Goal: Task Accomplishment & Management: Manage account settings

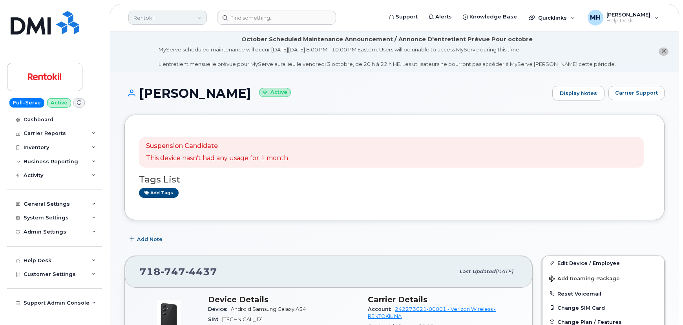
click at [161, 16] on link "Rentokil" at bounding box center [167, 18] width 78 height 14
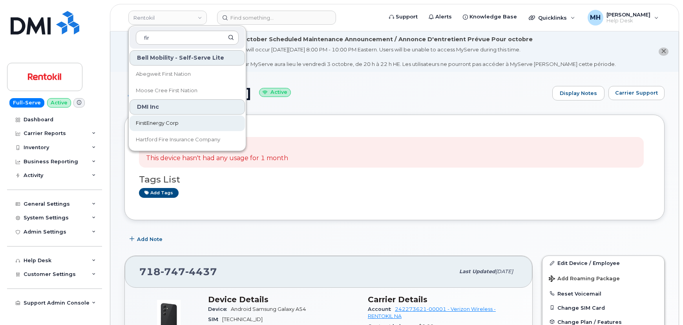
type input "fir"
click at [165, 120] on span "FirstEnergy Corp" at bounding box center [157, 123] width 43 height 8
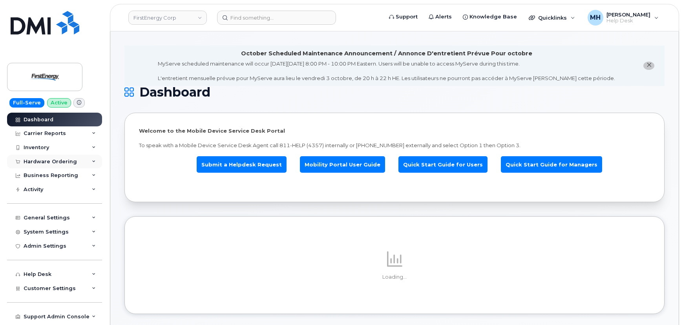
click at [75, 164] on div "Hardware Ordering" at bounding box center [54, 162] width 95 height 14
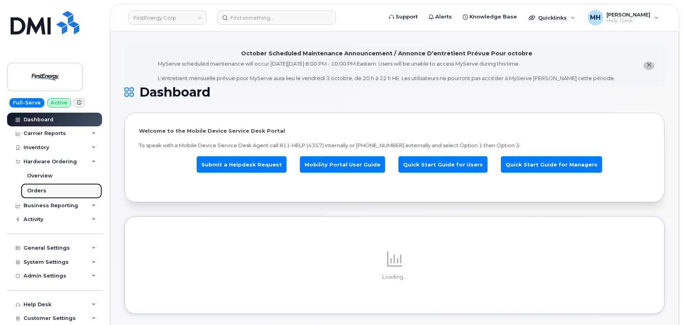
click at [63, 192] on link "Orders" at bounding box center [61, 190] width 81 height 15
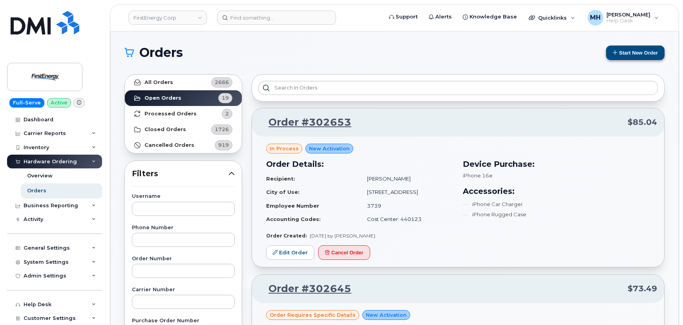
drag, startPoint x: 643, startPoint y: 61, endPoint x: 642, endPoint y: 56, distance: 4.9
click at [640, 52] on button "Start New Order" at bounding box center [635, 53] width 58 height 15
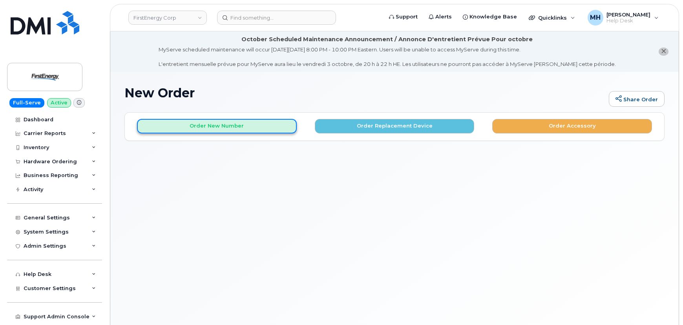
click at [257, 130] on button "Order New Number" at bounding box center [217, 126] width 160 height 15
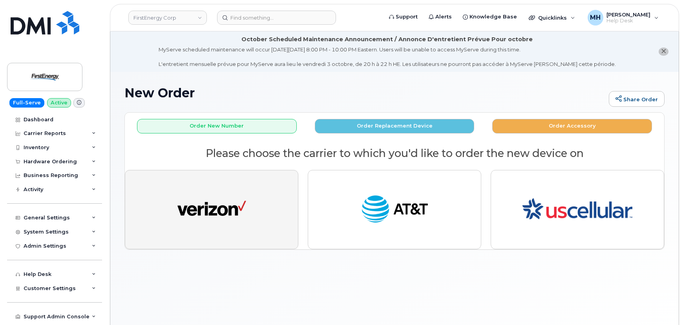
click at [225, 246] on button "button" at bounding box center [211, 209] width 173 height 79
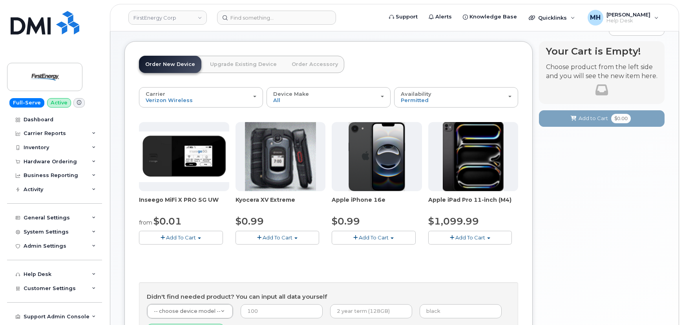
scroll to position [107, 0]
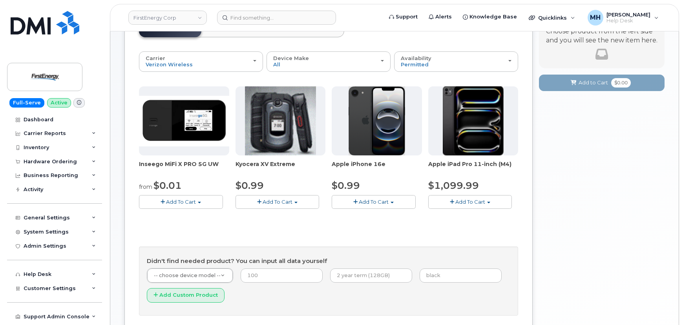
click at [364, 204] on span "Add To Cart" at bounding box center [374, 201] width 30 height 6
click at [364, 213] on link "$0.99 - 2 Year Activation" at bounding box center [372, 216] width 78 height 10
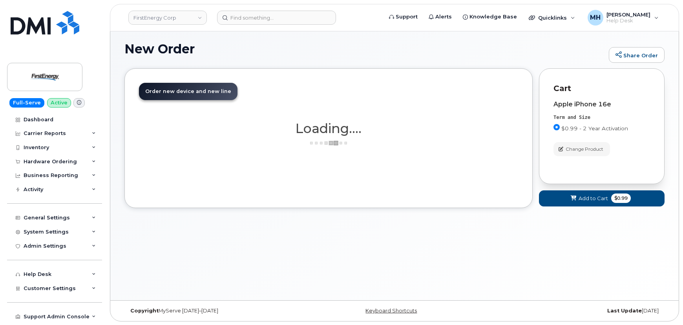
scroll to position [100, 0]
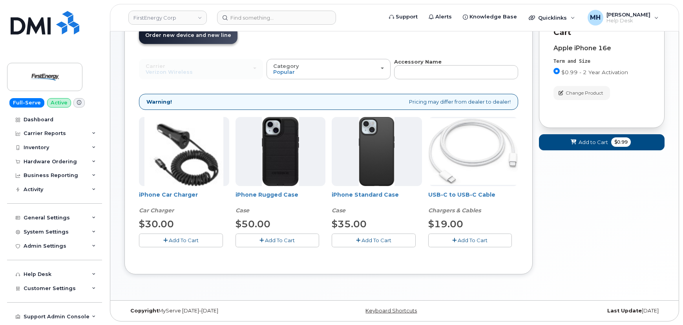
click at [302, 240] on button "Add To Cart" at bounding box center [277, 240] width 84 height 14
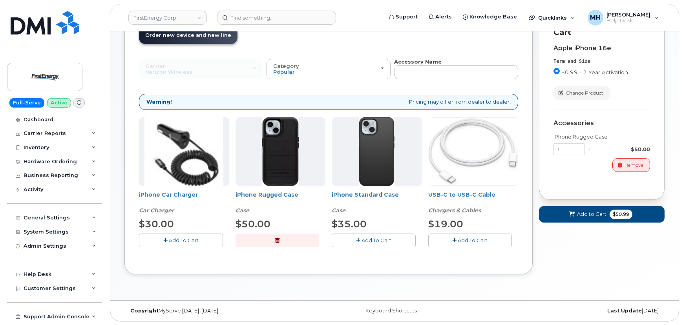
click at [204, 242] on button "Add To Cart" at bounding box center [181, 240] width 84 height 14
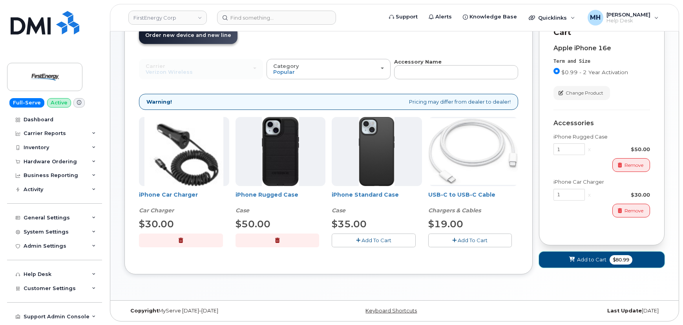
click at [575, 266] on button "Add to Cart $80.99" at bounding box center [602, 259] width 126 height 16
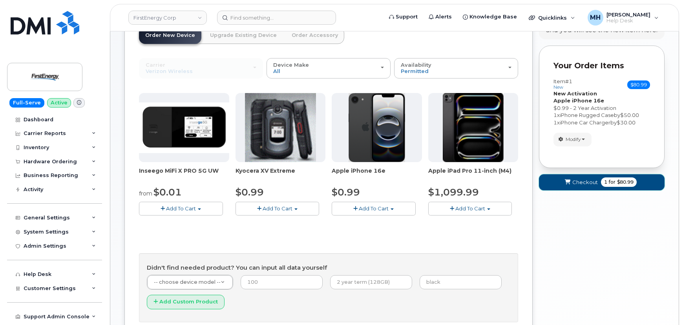
click at [582, 184] on span "Checkout" at bounding box center [584, 181] width 25 height 7
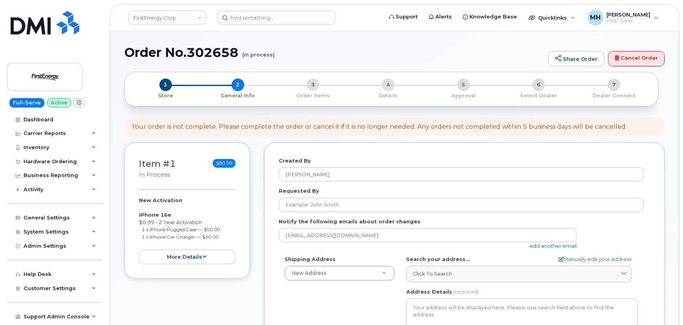
select select
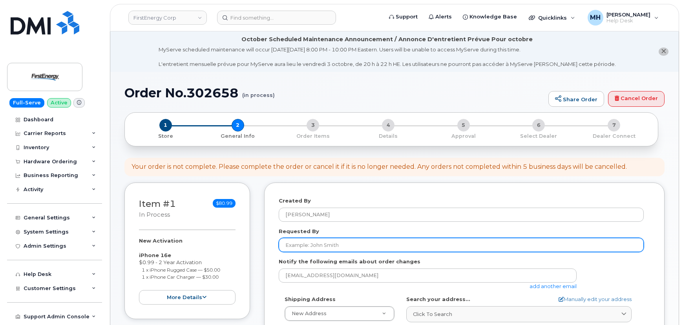
click at [325, 248] on input "Requested By" at bounding box center [460, 245] width 365 height 14
paste input "[PERSON_NAME]"
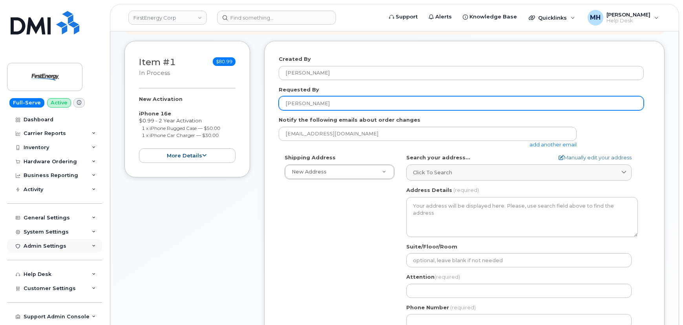
scroll to position [142, 0]
type input "[PERSON_NAME]"
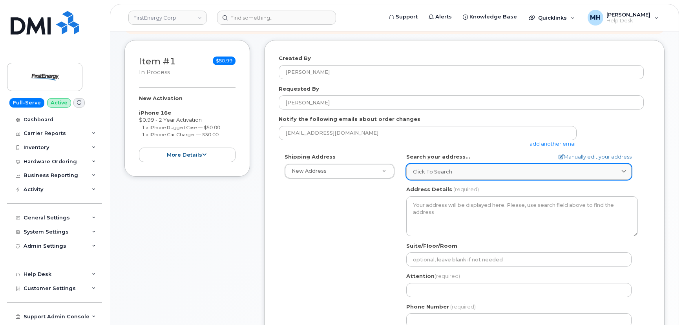
click at [476, 169] on div "Click to search" at bounding box center [519, 171] width 212 height 7
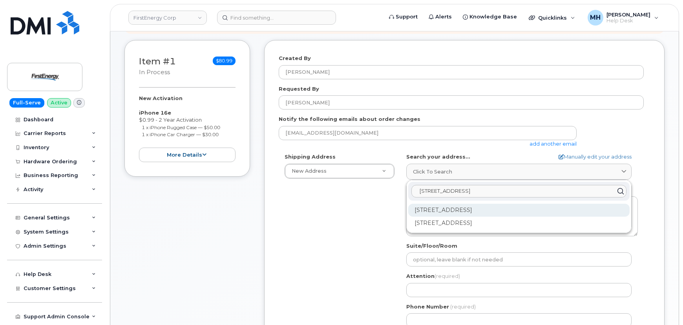
type input "501 parkway blvd"
click at [472, 205] on div "501 Parkway Blvd York PA 17404-2643" at bounding box center [518, 210] width 221 height 13
select select
type textarea "501 Parkway Blvd YORK PA 17404-2643 UNITED STATES"
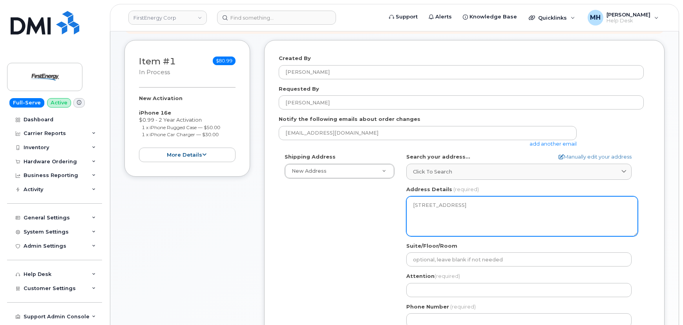
drag, startPoint x: 453, startPoint y: 212, endPoint x: 412, endPoint y: 205, distance: 41.3
click at [412, 205] on textarea "501 Parkway Blvd YORK PA 17404-2643 UNITED STATES" at bounding box center [521, 216] width 231 height 40
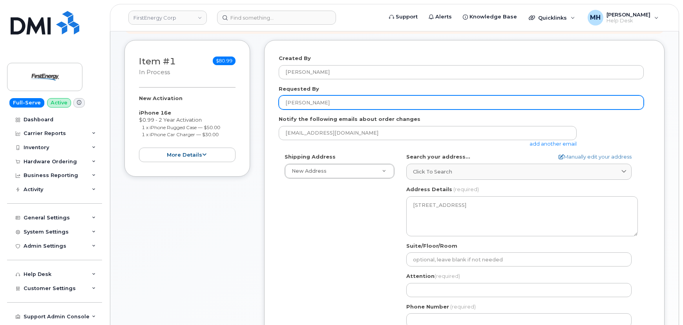
drag, startPoint x: 302, startPoint y: 104, endPoint x: 258, endPoint y: 104, distance: 43.9
click at [258, 104] on div "Item #1 in process $80.99 New Activation iPhone 16e $0.99 - 2 Year Activation 1…" at bounding box center [394, 210] width 540 height 340
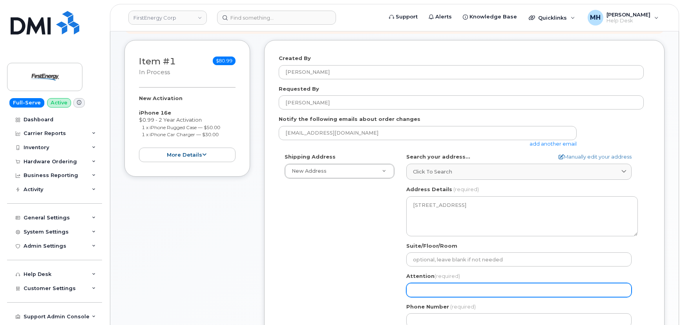
click at [482, 286] on input "Attention (required)" at bounding box center [518, 290] width 225 height 14
paste input "[PERSON_NAME]"
select select
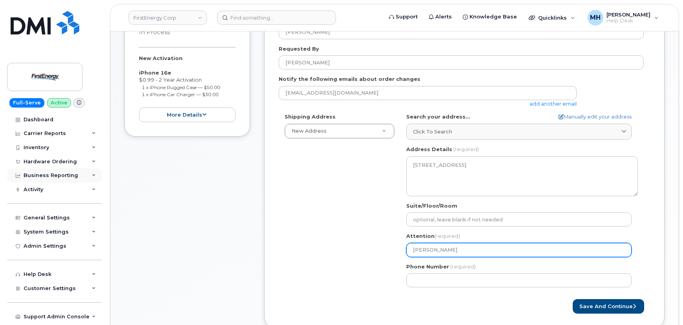
scroll to position [249, 0]
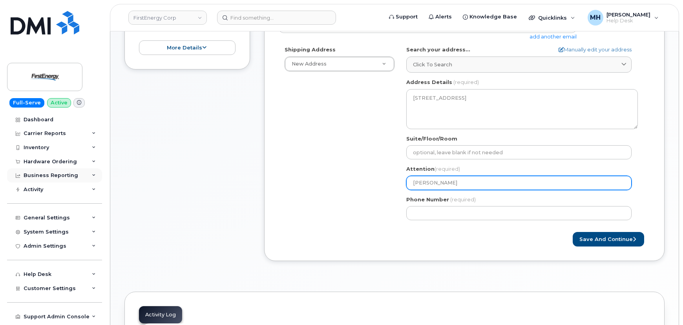
type input "[PERSON_NAME]"
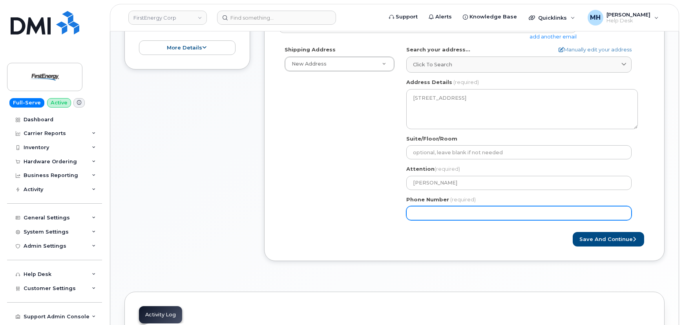
click at [447, 216] on input "Phone Number" at bounding box center [518, 213] width 225 height 14
paste input "7174349832"
click at [438, 213] on input "Phone Number" at bounding box center [518, 213] width 225 height 14
select select
type input "7174349832"
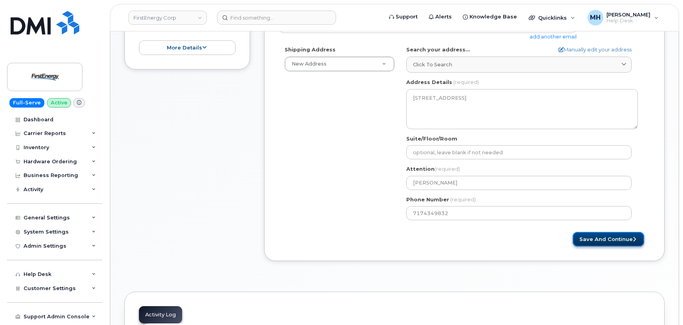
click at [596, 239] on button "Save and Continue" at bounding box center [607, 239] width 71 height 15
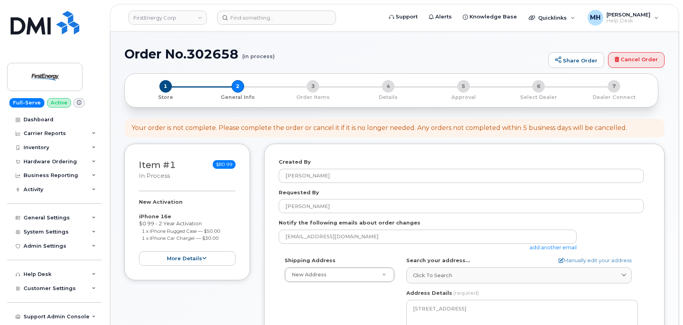
scroll to position [0, 0]
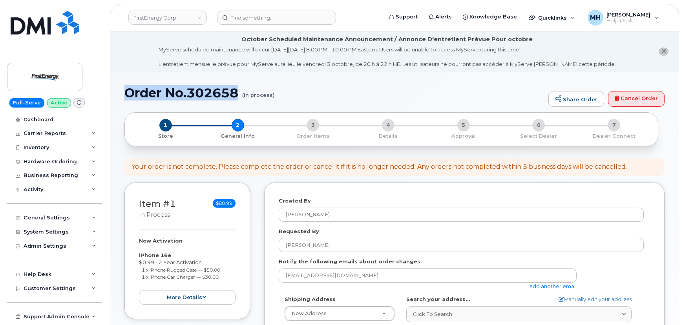
drag, startPoint x: 218, startPoint y: 92, endPoint x: 125, endPoint y: 92, distance: 93.4
click at [125, 92] on h1 "Order No.302658 (in process)" at bounding box center [334, 93] width 420 height 14
copy h1 "Order No.302658"
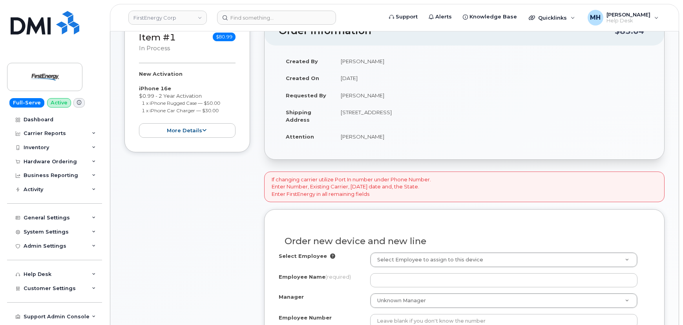
scroll to position [183, 0]
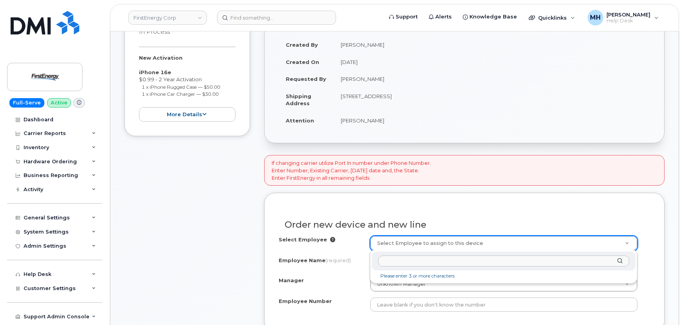
click at [451, 263] on input "text" at bounding box center [503, 260] width 251 height 11
paste input "[PERSON_NAME]"
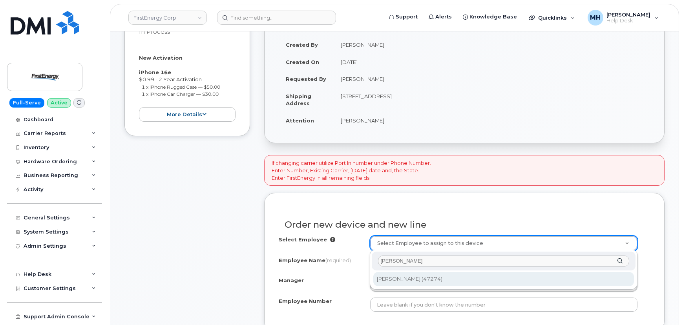
type input "[PERSON_NAME]"
type input "2077844"
type input "[PERSON_NAME]"
type input "47274"
type input "501 Parkway Blvd"
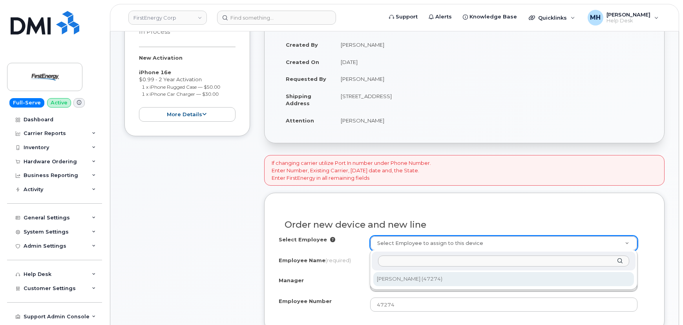
select select "2080505"
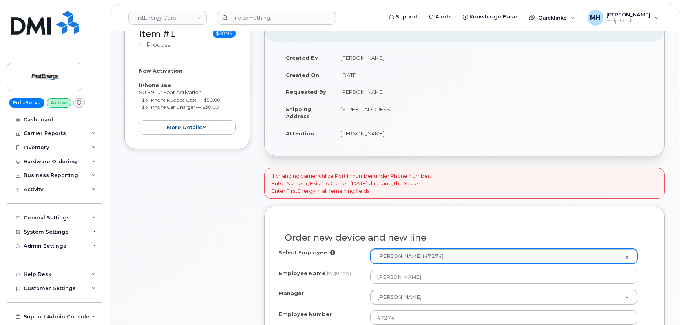
scroll to position [147, 0]
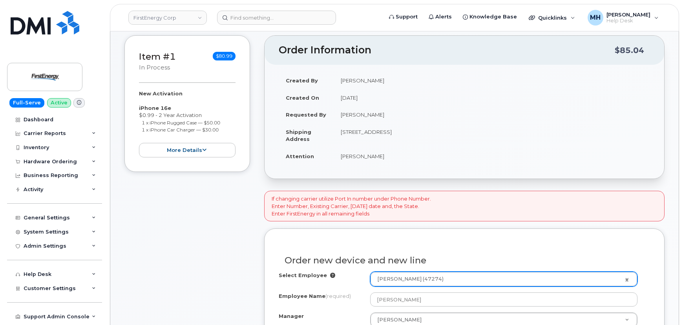
click at [426, 132] on td "501 Parkway Blvd YORK PA 17404-2643 UNITED STATES" at bounding box center [491, 135] width 316 height 24
copy td "17404"
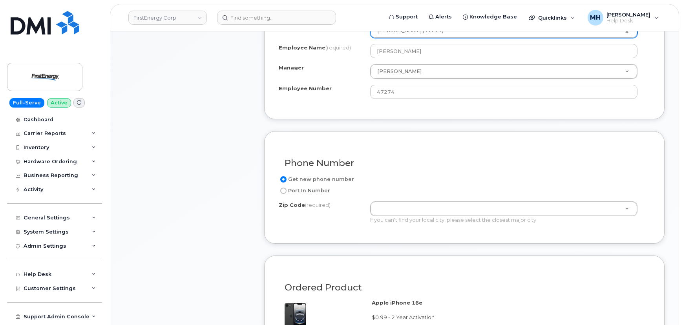
scroll to position [397, 0]
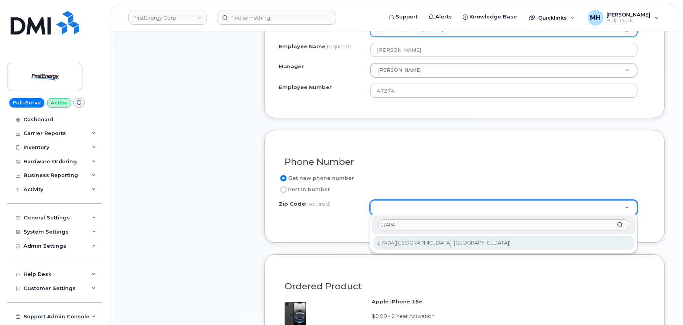
type input "17404"
type input "17404 (York, PA)"
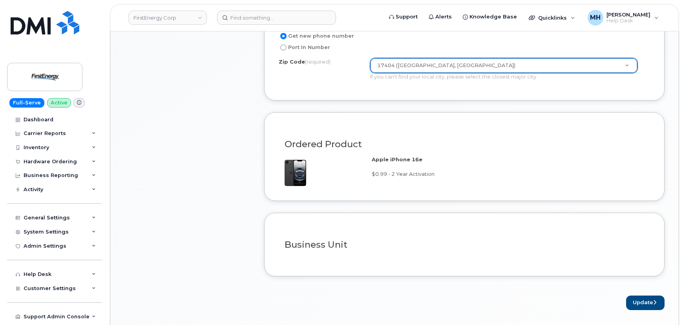
scroll to position [611, 0]
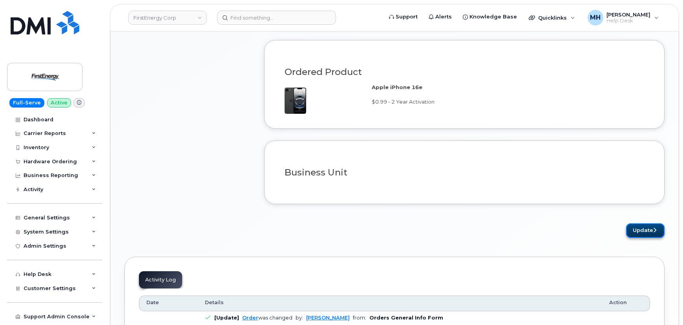
drag, startPoint x: 634, startPoint y: 231, endPoint x: 338, endPoint y: 235, distance: 296.2
click at [634, 231] on button "Update" at bounding box center [645, 230] width 38 height 15
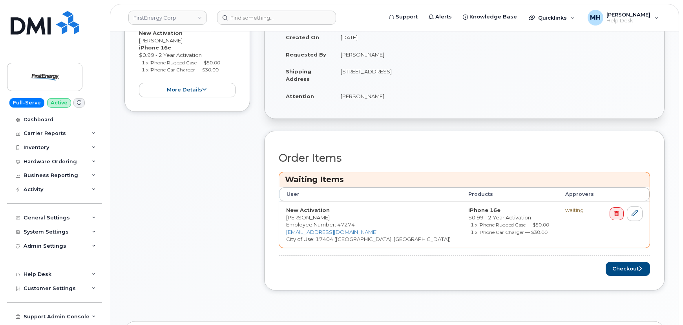
scroll to position [285, 0]
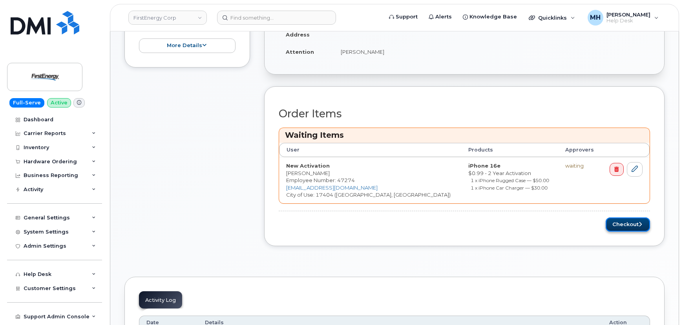
click at [640, 217] on button "Checkout" at bounding box center [627, 224] width 44 height 15
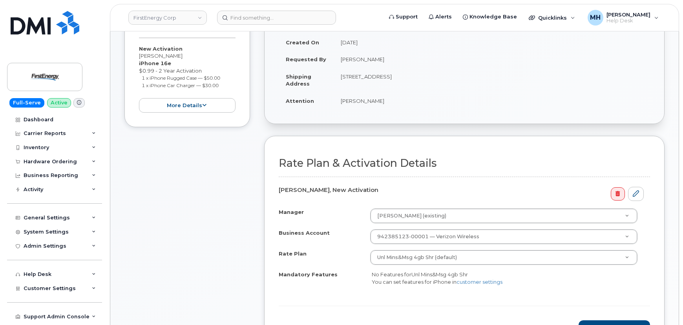
scroll to position [249, 0]
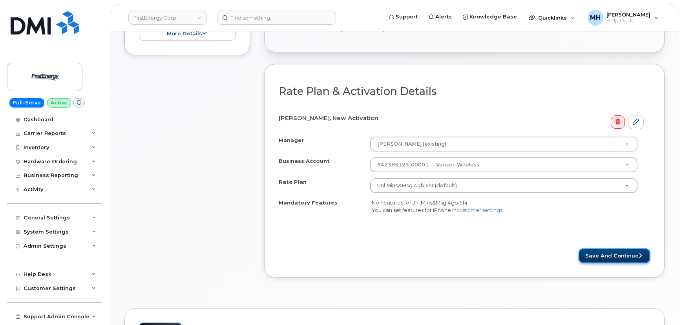
click at [601, 254] on button "Save and Continue" at bounding box center [613, 255] width 71 height 15
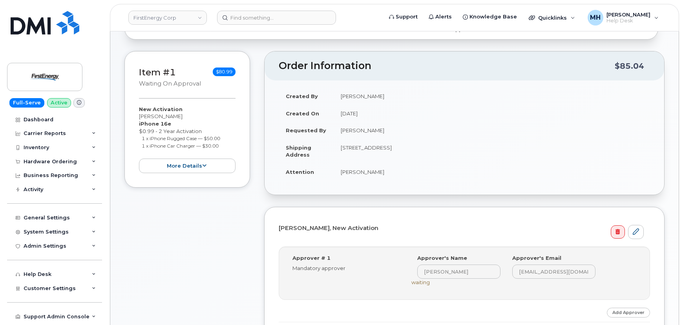
scroll to position [147, 0]
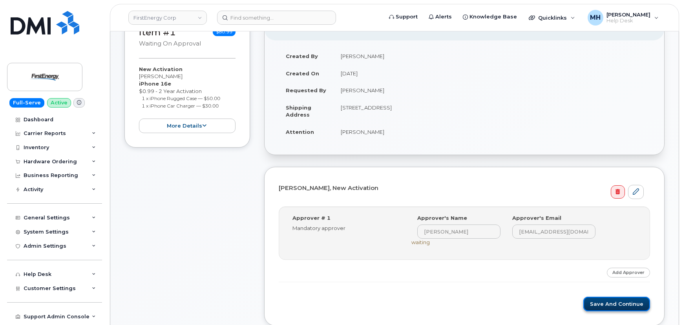
click at [613, 308] on button "Save and Continue" at bounding box center [616, 304] width 67 height 15
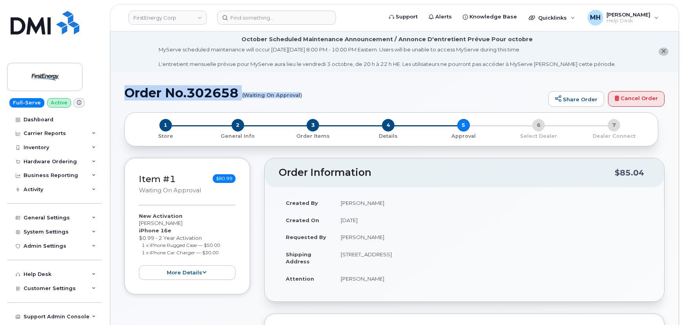
drag, startPoint x: 124, startPoint y: 87, endPoint x: 300, endPoint y: 95, distance: 176.7
drag, startPoint x: 302, startPoint y: 95, endPoint x: 216, endPoint y: 89, distance: 86.1
click at [216, 89] on h1 "Order No.302658 (Waiting On Approval)" at bounding box center [334, 93] width 420 height 14
drag, startPoint x: 120, startPoint y: 92, endPoint x: 300, endPoint y: 94, distance: 179.3
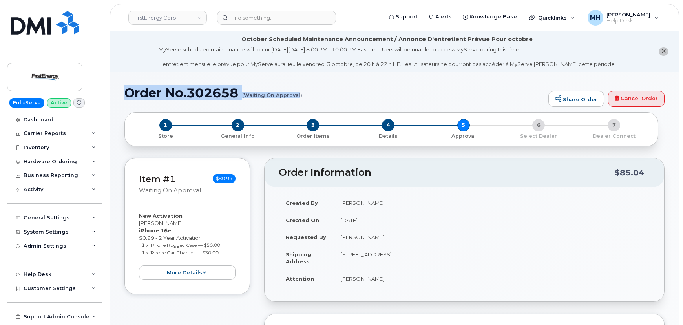
copy h1 "Order No.302658 (Waiting On Approval"
drag, startPoint x: 330, startPoint y: 104, endPoint x: 335, endPoint y: 104, distance: 4.8
click at [333, 104] on div "Order No.302658 (Waiting On Approval) Share Order Cancel Order" at bounding box center [394, 99] width 540 height 26
click at [71, 166] on div "Hardware Ordering" at bounding box center [54, 162] width 95 height 14
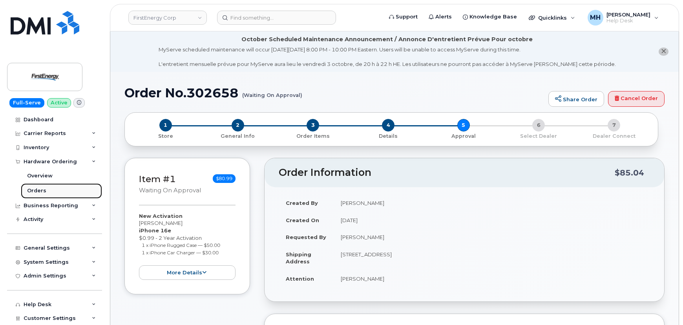
click at [58, 190] on link "Orders" at bounding box center [61, 190] width 81 height 15
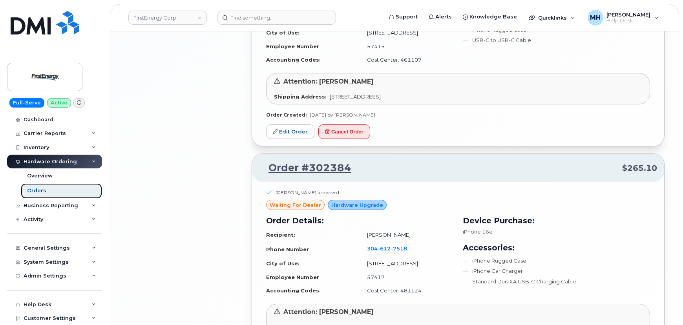
scroll to position [1518, 0]
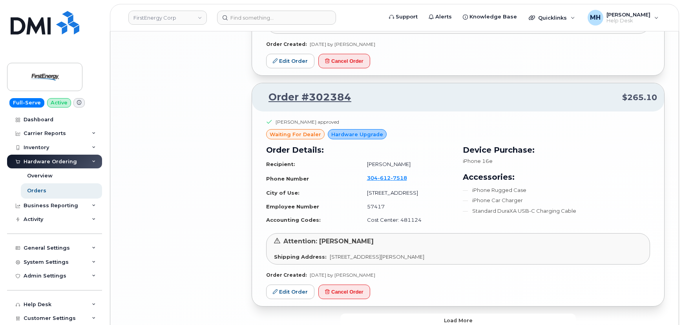
click at [433, 313] on button "Load more" at bounding box center [457, 320] width 235 height 14
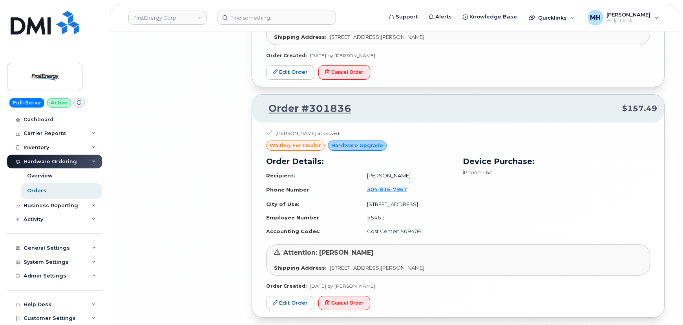
scroll to position [3186, 0]
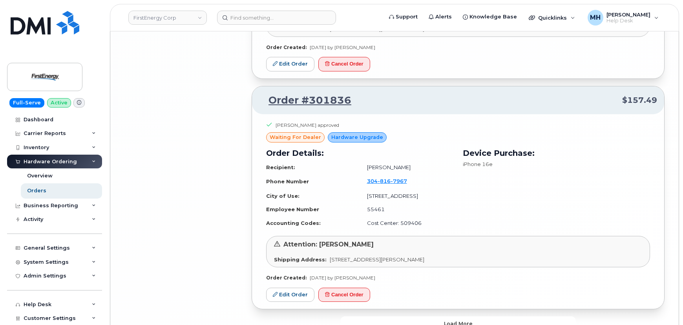
click at [409, 316] on button "Load more" at bounding box center [457, 323] width 235 height 14
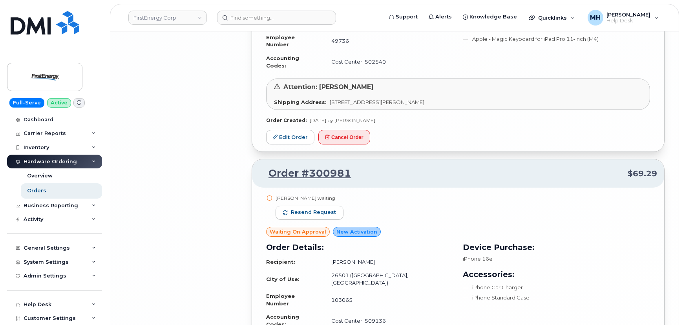
scroll to position [3930, 0]
click at [328, 209] on span "Resend request" at bounding box center [313, 212] width 45 height 7
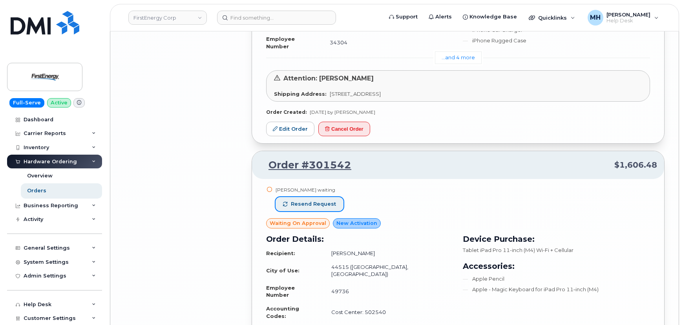
click at [317, 200] on span "Resend request" at bounding box center [313, 203] width 45 height 7
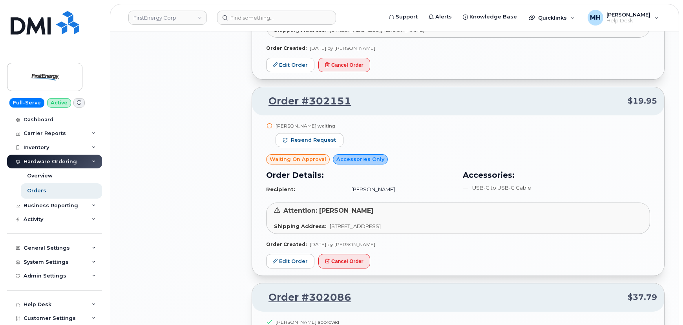
scroll to position [2432, 0]
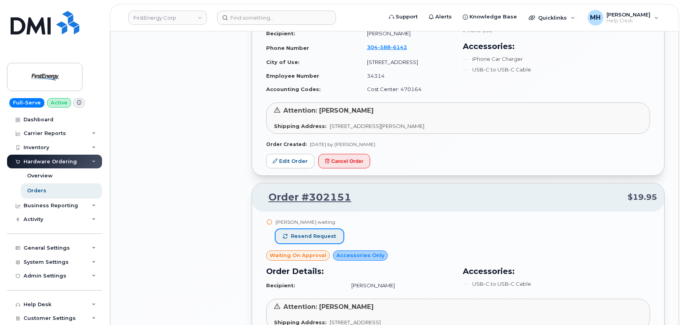
click at [325, 233] on span "Resend request" at bounding box center [313, 236] width 45 height 7
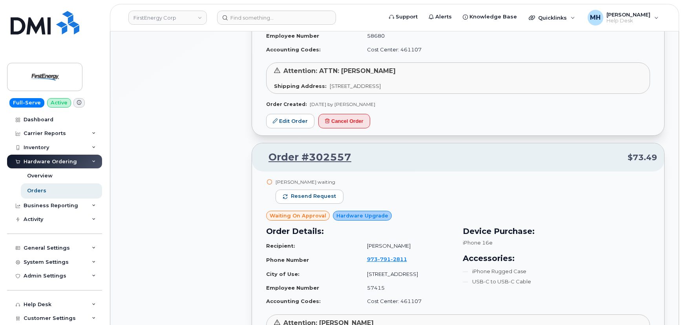
scroll to position [1184, 0]
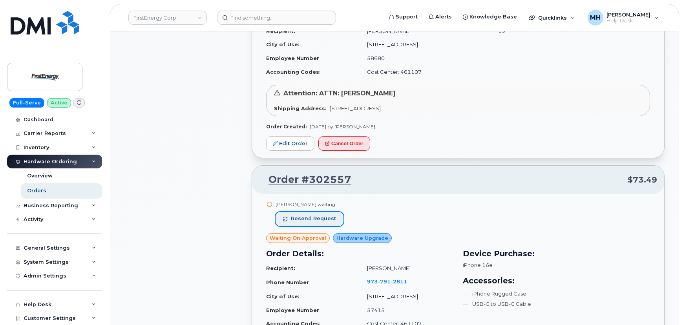
click at [322, 215] on span "Resend request" at bounding box center [313, 218] width 45 height 7
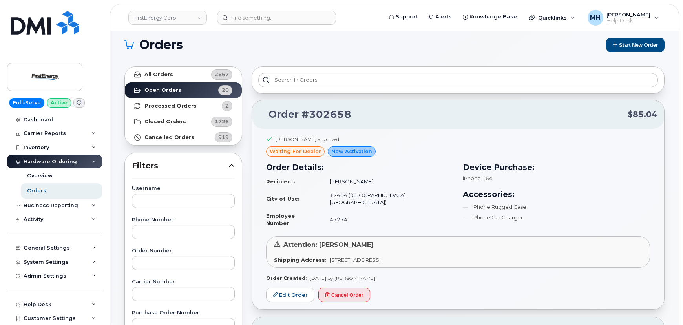
scroll to position [0, 0]
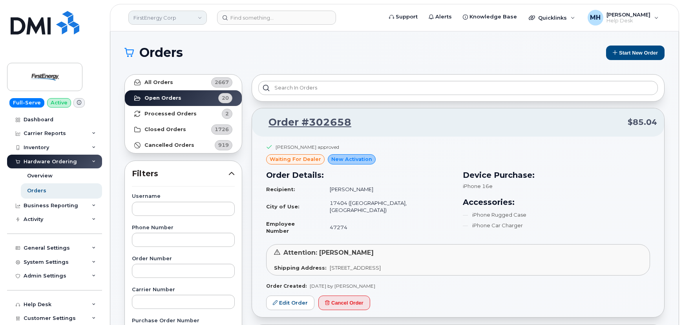
click at [171, 20] on link "FirstEnergy Corp" at bounding box center [167, 18] width 78 height 14
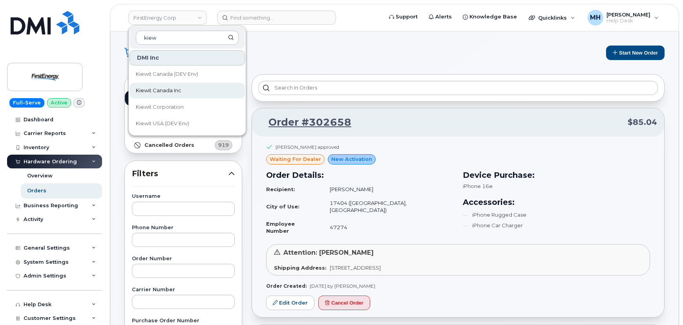
type input "kiew"
click at [200, 87] on link "Kiewit Canada Inc" at bounding box center [186, 91] width 115 height 16
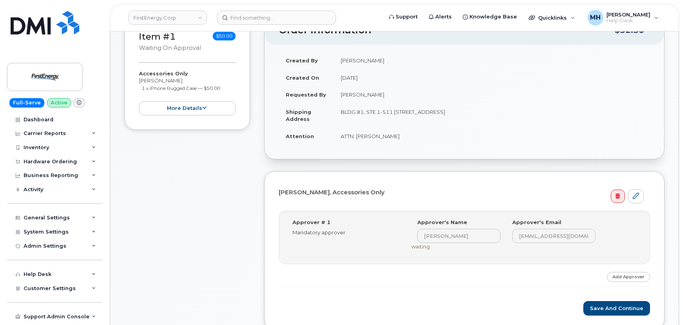
scroll to position [321, 0]
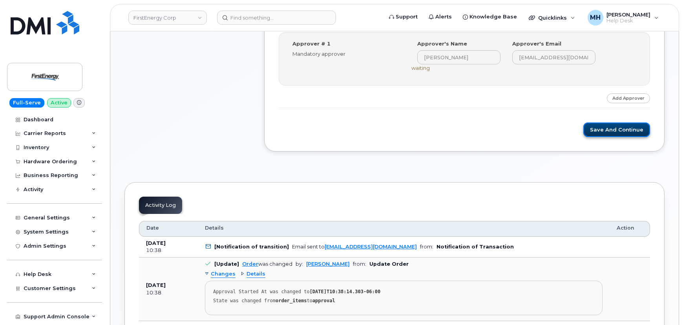
click at [591, 129] on button "Save and Continue" at bounding box center [616, 129] width 67 height 15
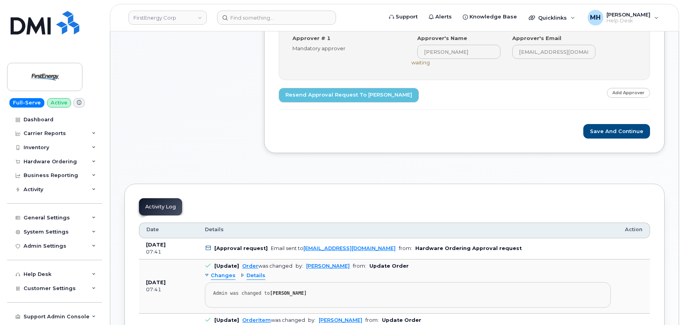
scroll to position [392, 0]
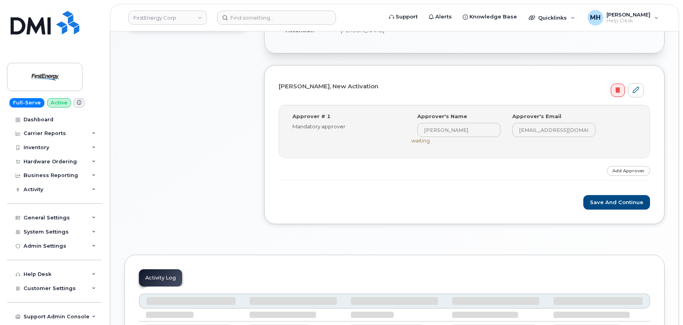
scroll to position [290, 0]
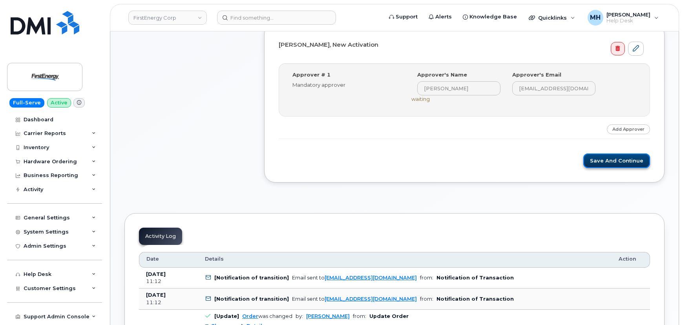
click at [593, 162] on button "Save and Continue" at bounding box center [616, 160] width 67 height 15
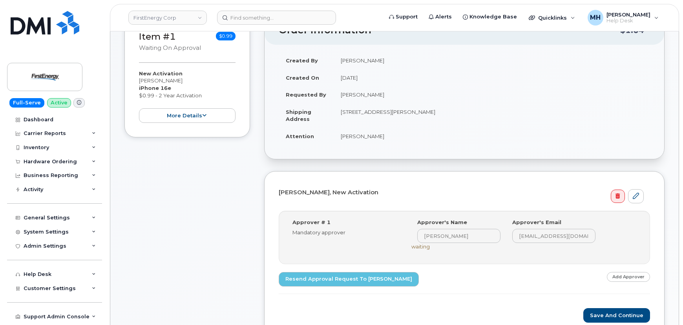
scroll to position [285, 0]
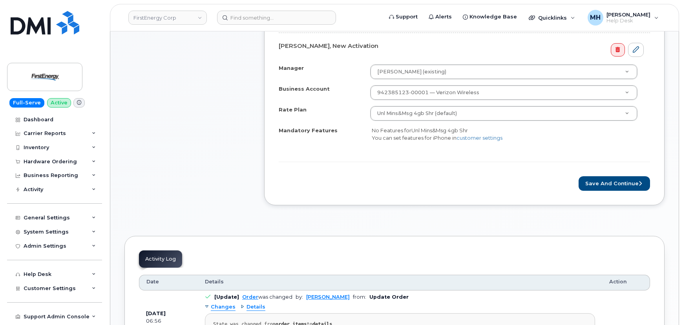
scroll to position [357, 0]
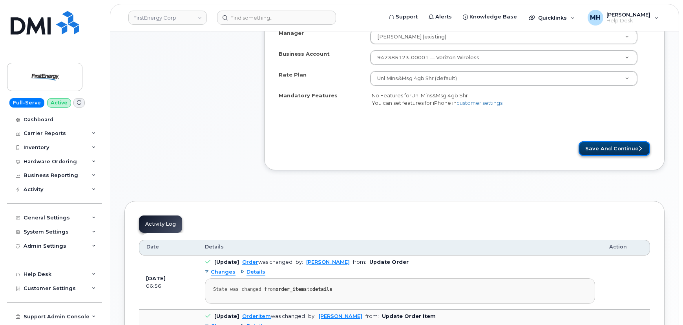
click at [628, 149] on button "Save and Continue" at bounding box center [613, 148] width 71 height 15
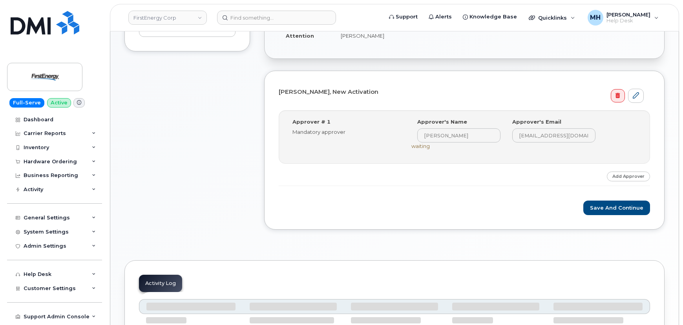
scroll to position [289, 0]
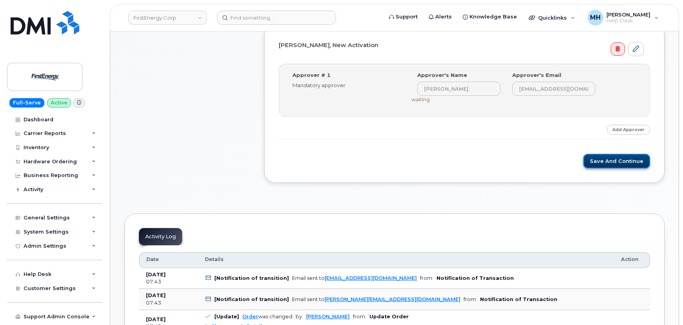
click at [618, 161] on button "Save and Continue" at bounding box center [616, 161] width 67 height 15
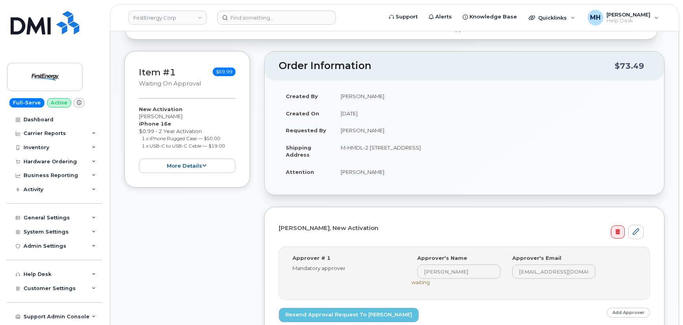
scroll to position [285, 0]
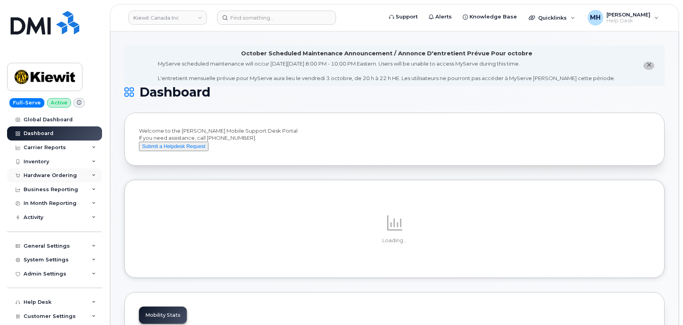
click at [53, 176] on div "Hardware Ordering" at bounding box center [50, 175] width 53 height 6
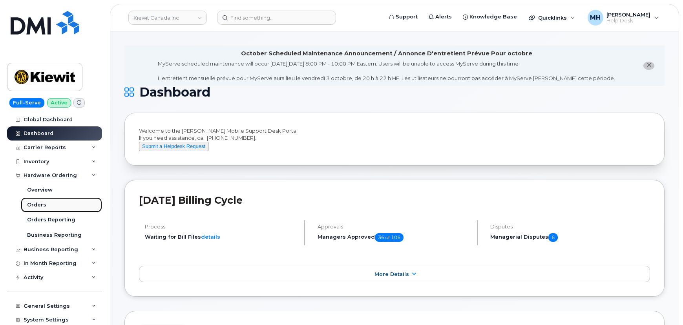
click at [51, 202] on link "Orders" at bounding box center [61, 204] width 81 height 15
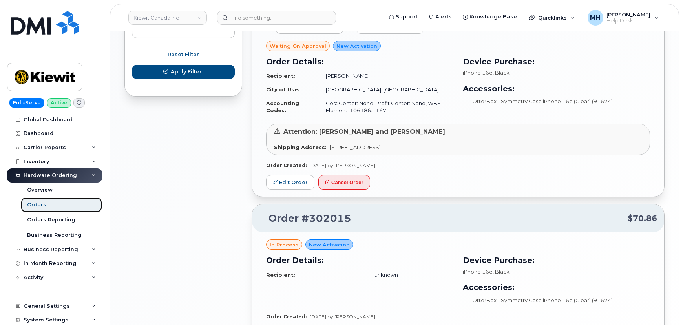
scroll to position [552, 0]
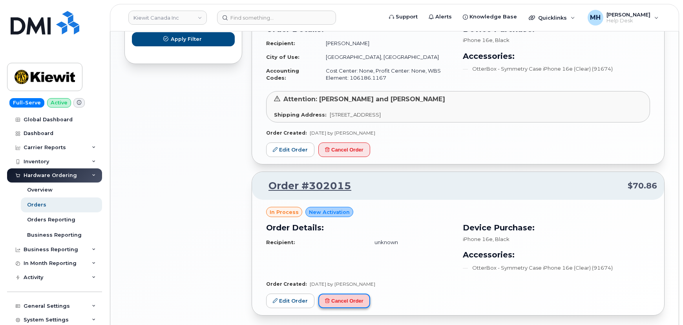
click at [348, 300] on button "Cancel Order" at bounding box center [344, 300] width 52 height 15
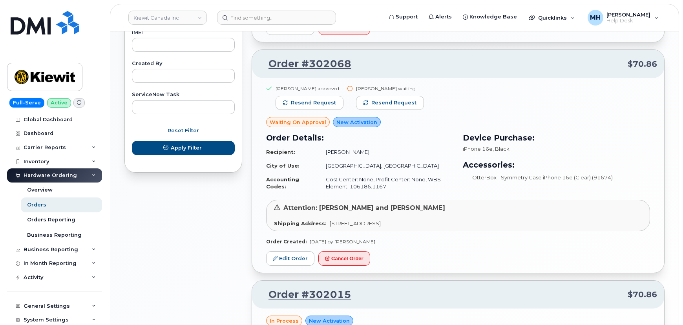
scroll to position [373, 0]
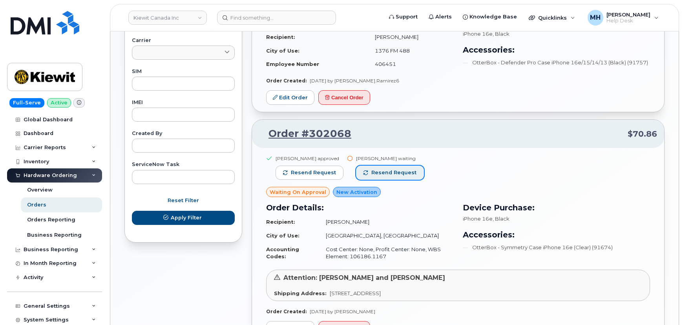
click at [402, 176] on button "Resend request" at bounding box center [390, 173] width 68 height 14
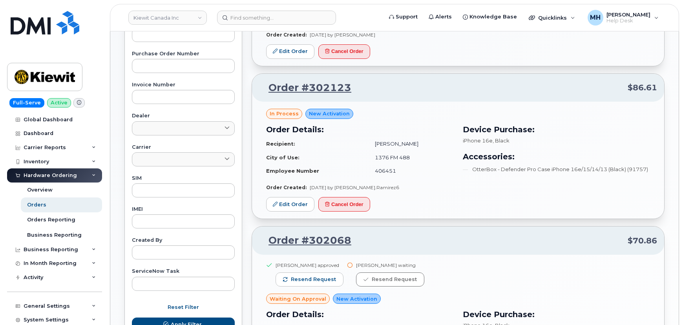
scroll to position [160, 0]
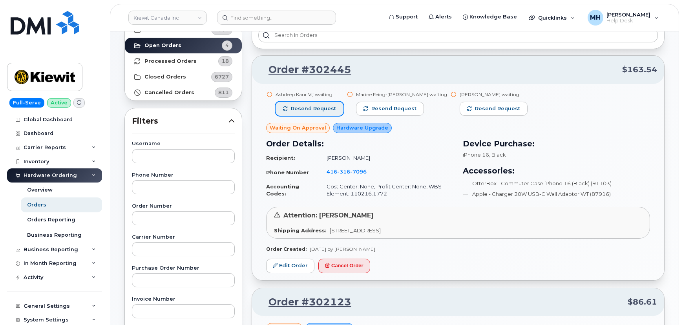
click at [323, 104] on button "Resend request" at bounding box center [309, 109] width 68 height 14
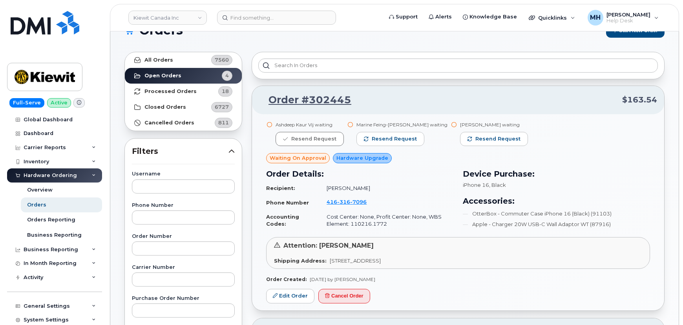
scroll to position [0, 0]
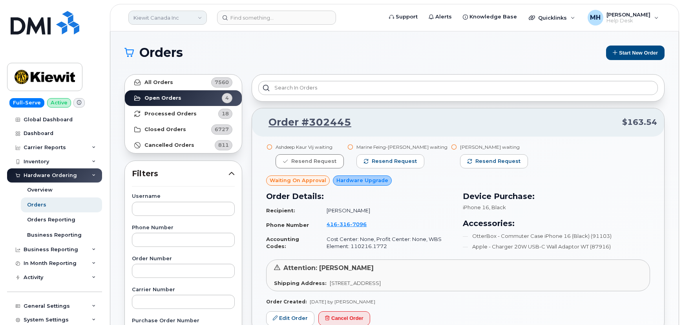
click at [165, 15] on link "Kiewit Canada Inc" at bounding box center [167, 18] width 78 height 14
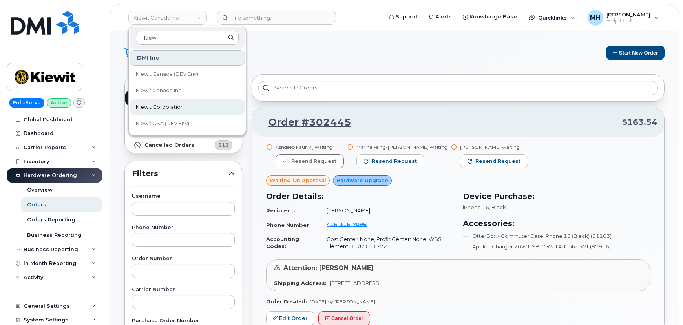
type input "kiew"
click at [173, 104] on span "Kiewit Corporation" at bounding box center [160, 107] width 48 height 8
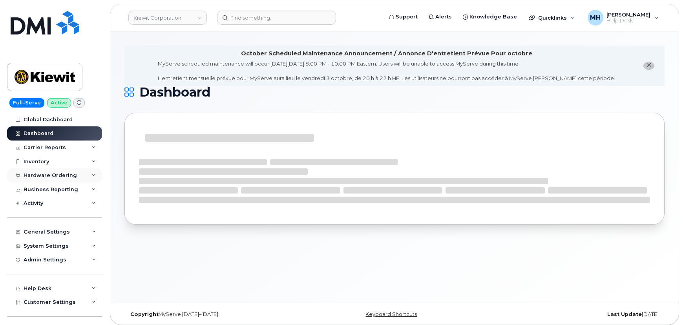
drag, startPoint x: 52, startPoint y: 175, endPoint x: 53, endPoint y: 182, distance: 6.4
click at [52, 175] on div "Hardware Ordering" at bounding box center [50, 175] width 53 height 6
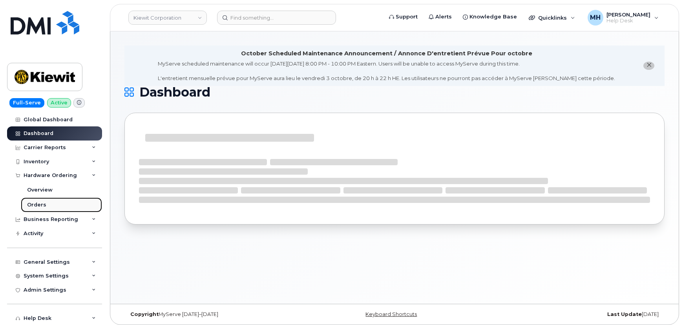
click at [51, 203] on link "Orders" at bounding box center [61, 204] width 81 height 15
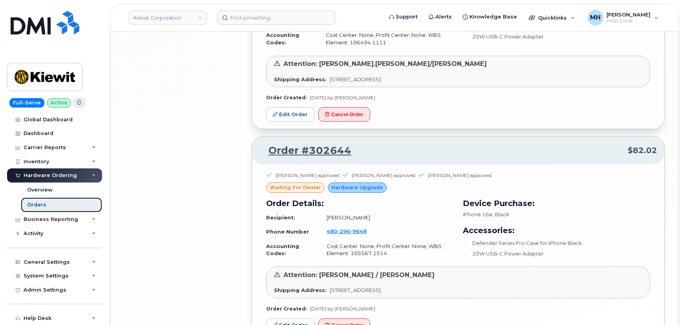
scroll to position [1580, 0]
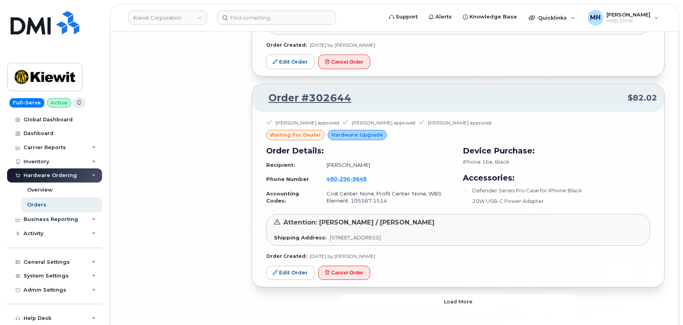
click at [419, 294] on button "Load more" at bounding box center [457, 301] width 235 height 14
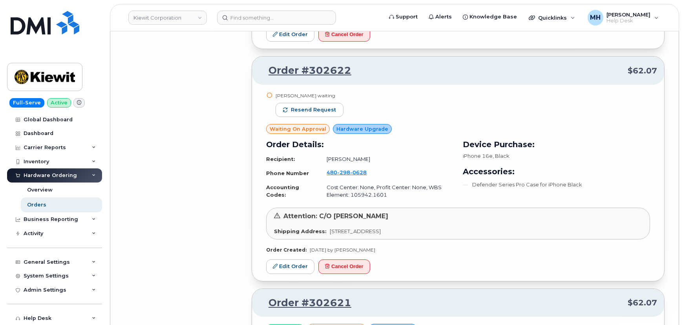
scroll to position [3324, 0]
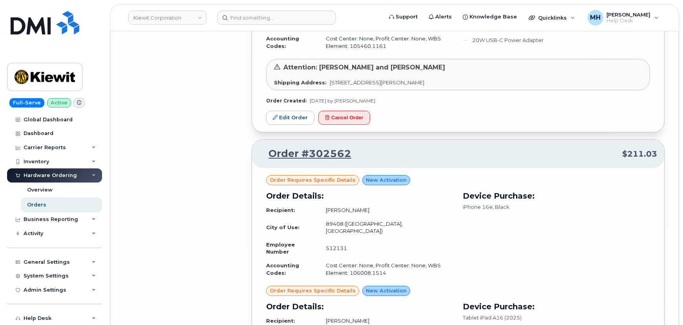
scroll to position [5178, 0]
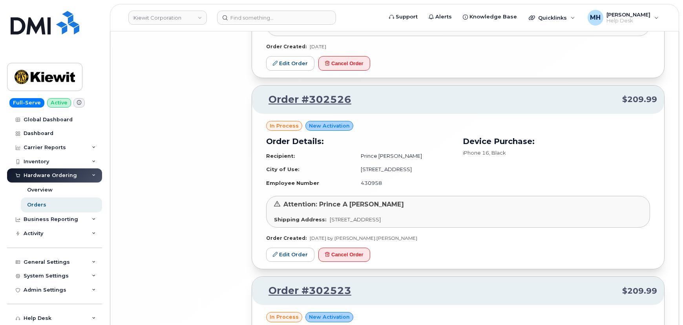
scroll to position [6827, 0]
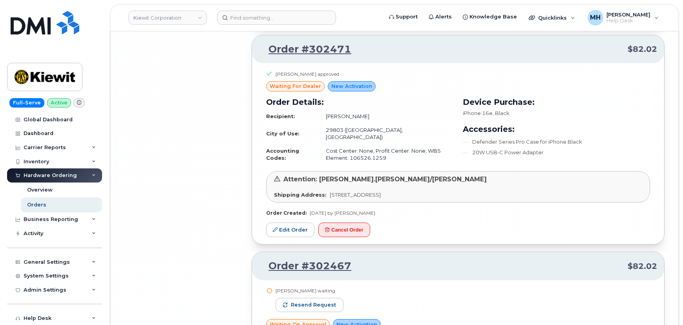
scroll to position [8840, 0]
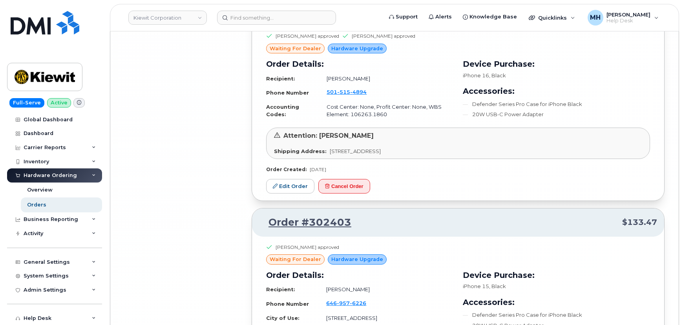
scroll to position [10392, 0]
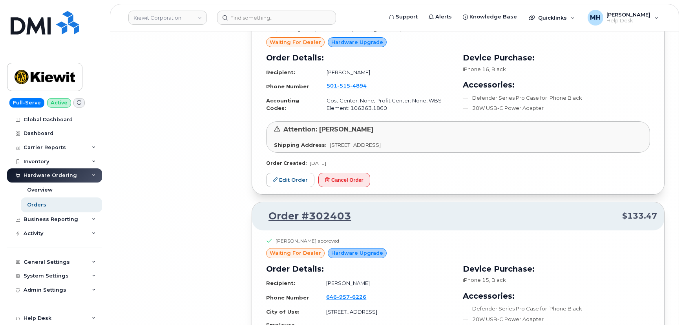
drag, startPoint x: 357, startPoint y: 289, endPoint x: 357, endPoint y: 281, distance: 8.2
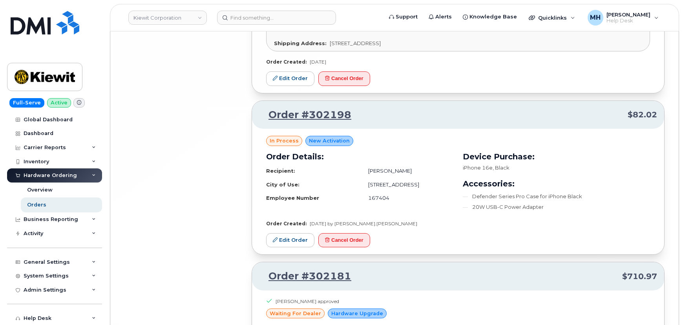
scroll to position [12147, 0]
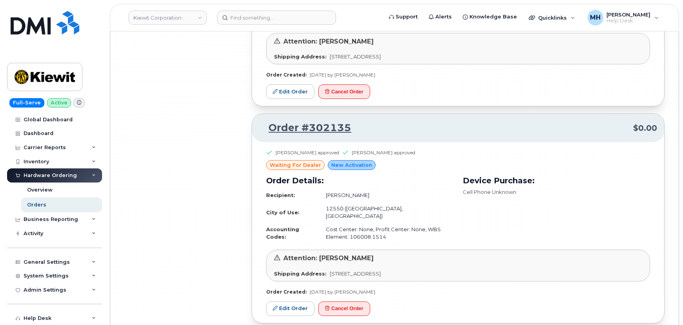
scroll to position [13862, 0]
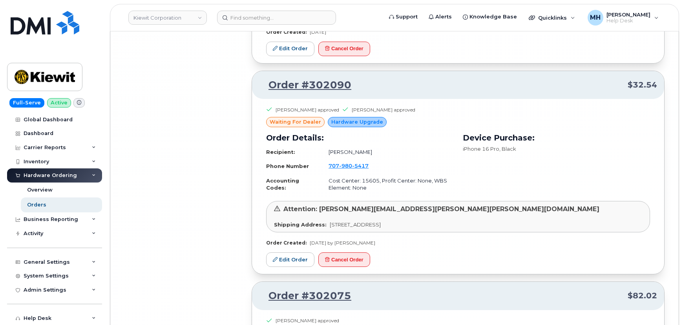
scroll to position [15513, 0]
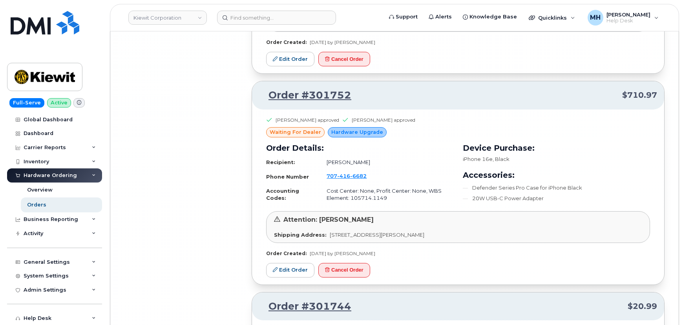
scroll to position [17274, 0]
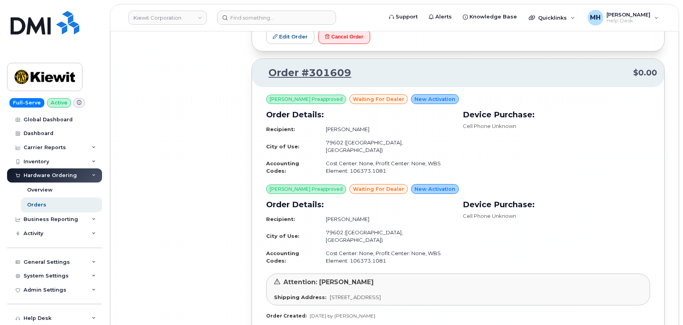
scroll to position [19107, 0]
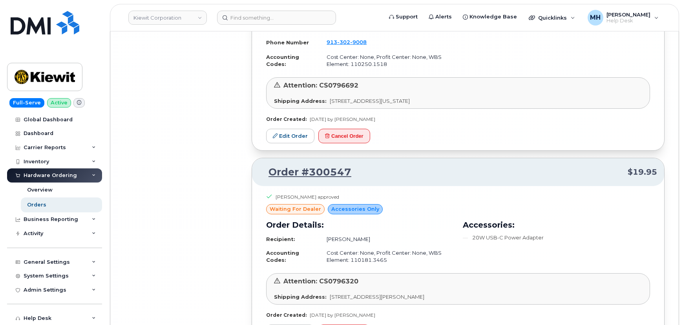
scroll to position [20750, 0]
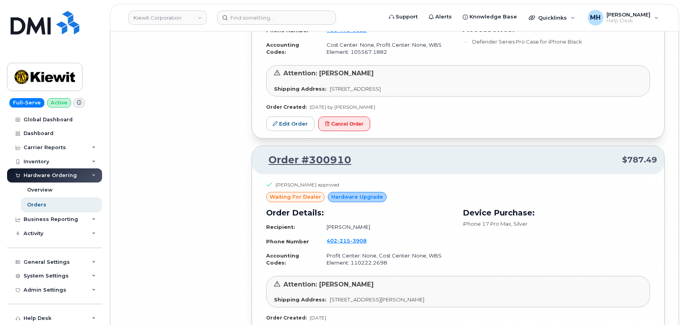
scroll to position [19896, 0]
drag, startPoint x: 342, startPoint y: 299, endPoint x: 368, endPoint y: 27, distance: 273.1
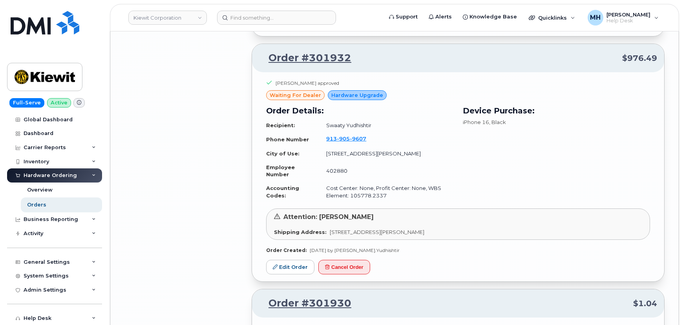
scroll to position [16152, 0]
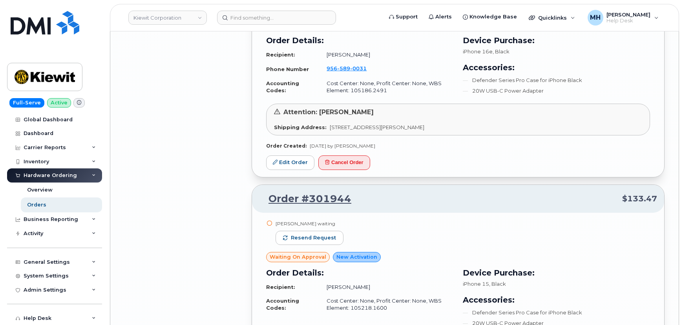
scroll to position [15724, 0]
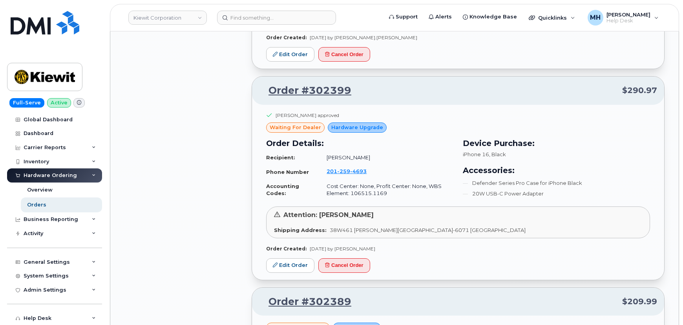
scroll to position [10803, 0]
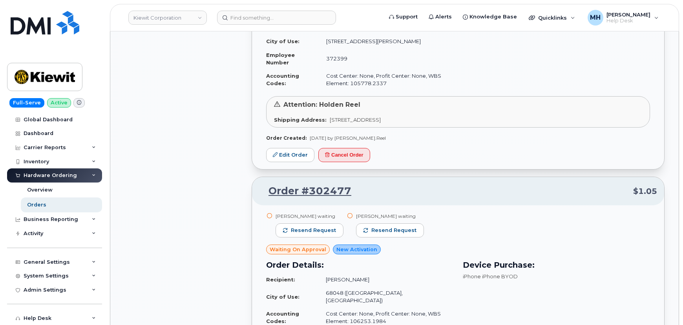
scroll to position [7879, 0]
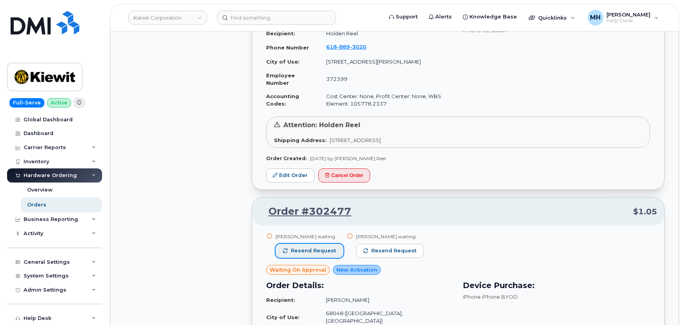
click at [330, 244] on button "Resend request" at bounding box center [309, 251] width 68 height 14
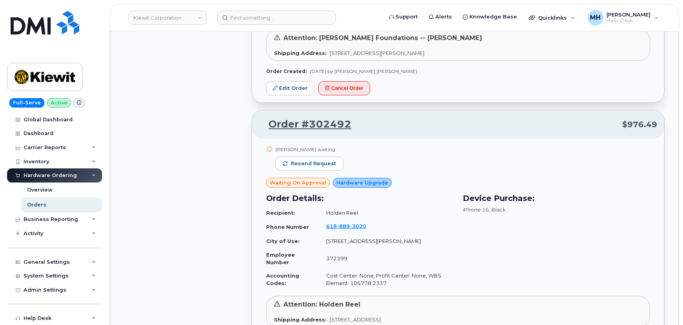
scroll to position [7630, 0]
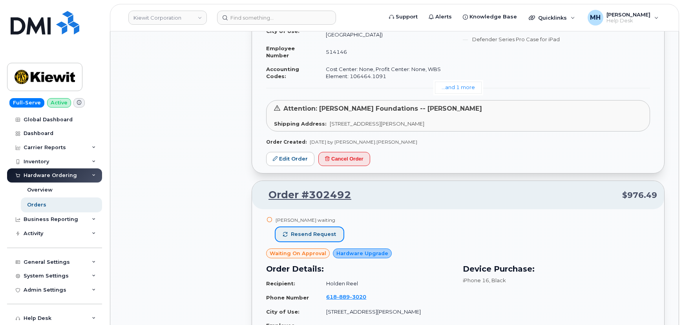
click at [322, 231] on span "Resend request" at bounding box center [313, 234] width 45 height 7
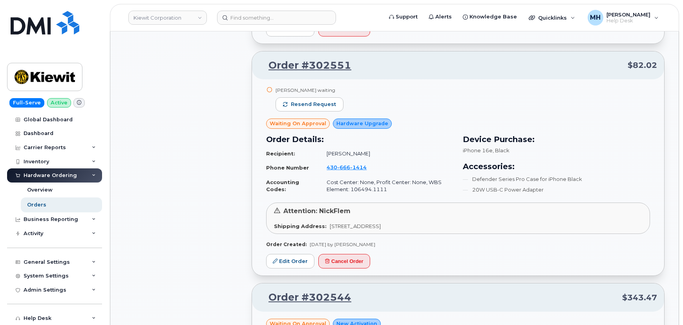
scroll to position [6025, 0]
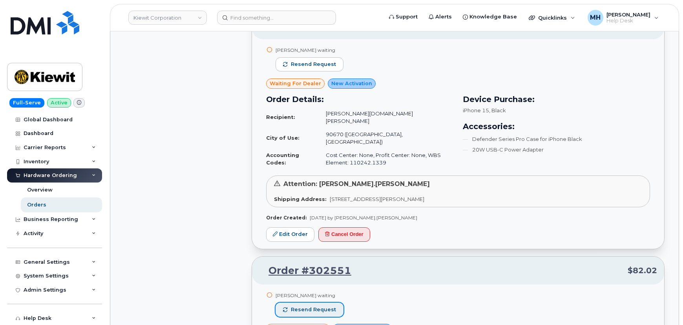
click at [326, 306] on span "Resend request" at bounding box center [313, 309] width 45 height 7
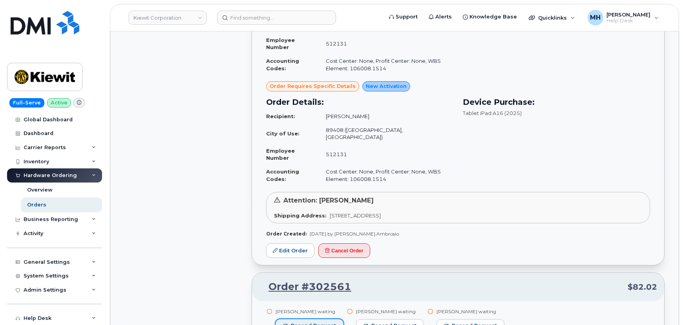
click at [325, 322] on span "Resend request" at bounding box center [313, 325] width 45 height 7
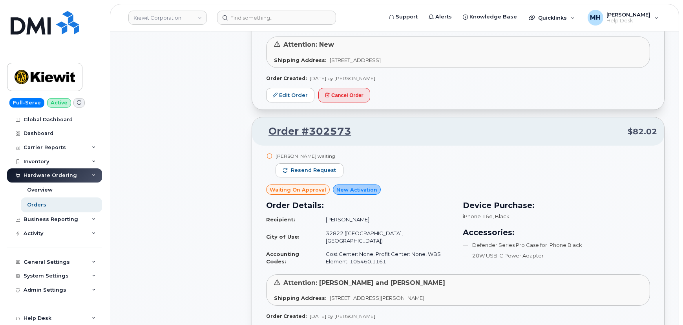
scroll to position [4813, 0]
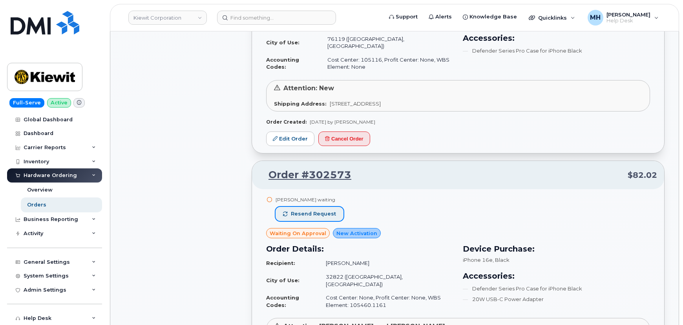
click at [318, 207] on button "Resend request" at bounding box center [309, 214] width 68 height 14
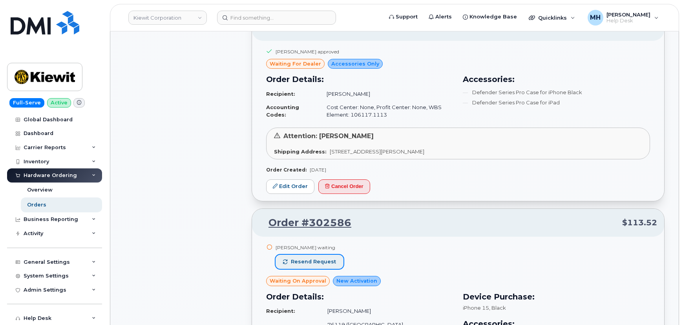
click at [329, 258] on span "Resend request" at bounding box center [313, 261] width 45 height 7
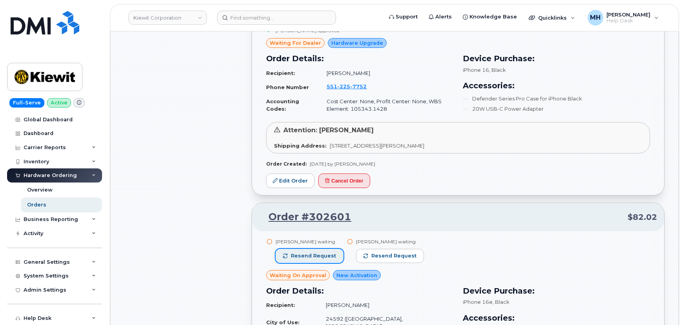
click at [328, 252] on span "Resend request" at bounding box center [313, 255] width 45 height 7
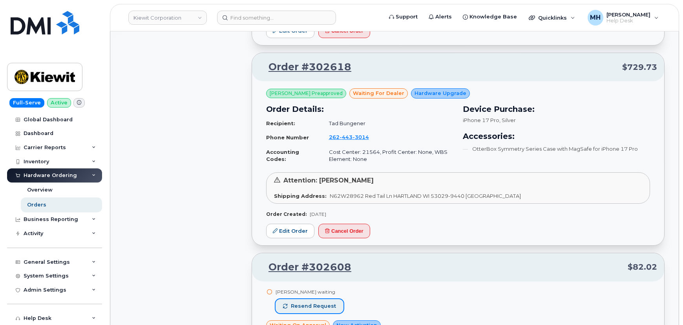
click at [329, 302] on span "Resend request" at bounding box center [313, 305] width 45 height 7
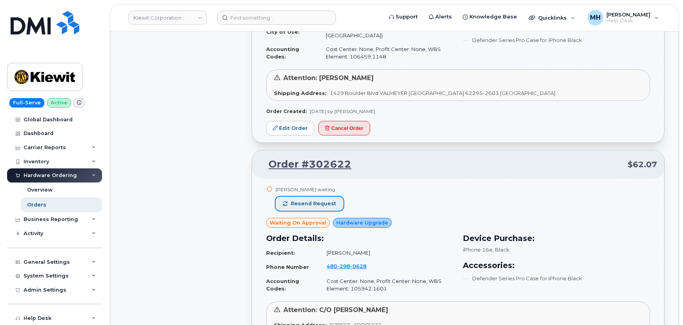
click at [335, 197] on button "Resend request" at bounding box center [309, 204] width 68 height 14
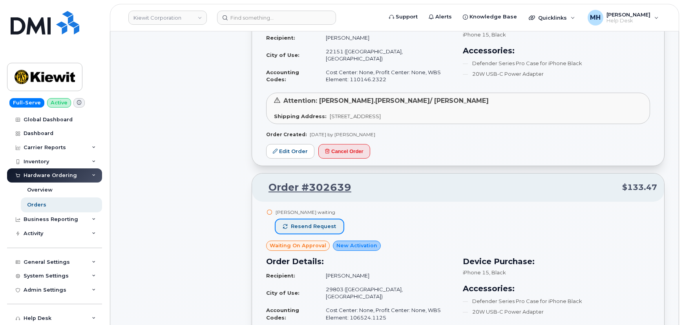
click at [329, 223] on span "Resend request" at bounding box center [313, 226] width 45 height 7
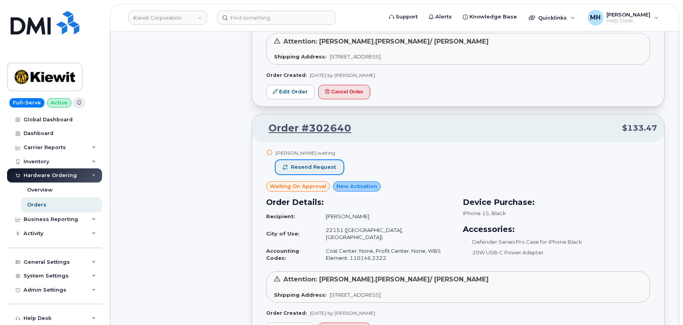
click at [316, 164] on span "Resend request" at bounding box center [313, 167] width 45 height 7
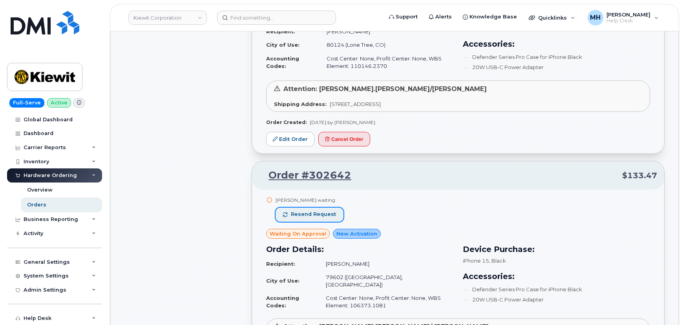
click at [328, 211] on span "Resend request" at bounding box center [313, 214] width 45 height 7
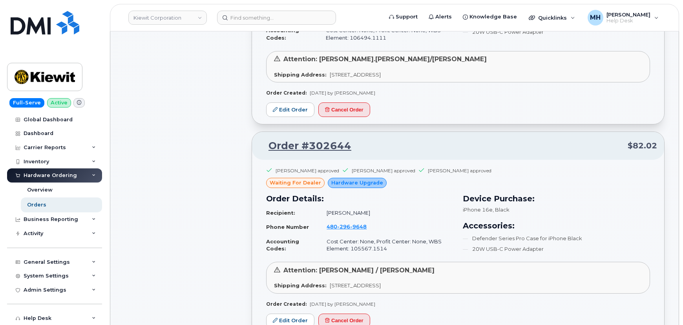
scroll to position [1354, 0]
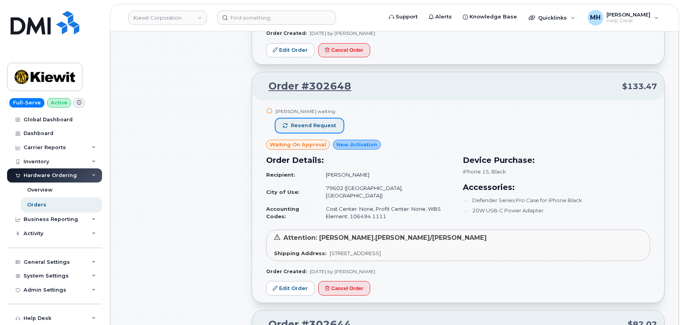
click at [324, 118] on button "Resend request" at bounding box center [309, 125] width 68 height 14
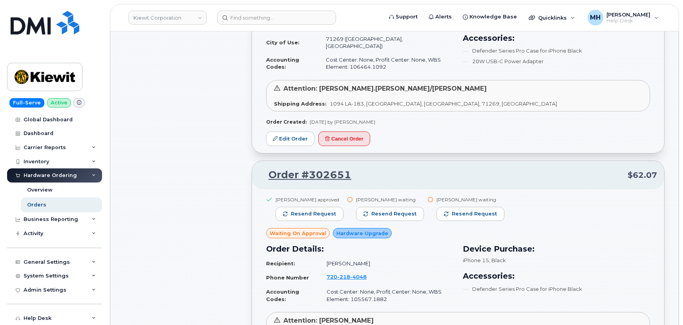
scroll to position [1033, 0]
click at [378, 211] on span "Resend request" at bounding box center [393, 214] width 45 height 7
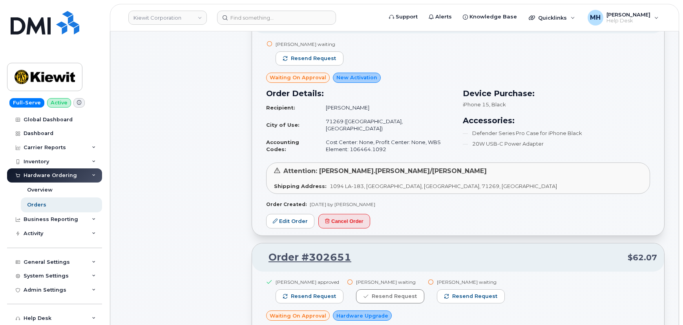
scroll to position [855, 0]
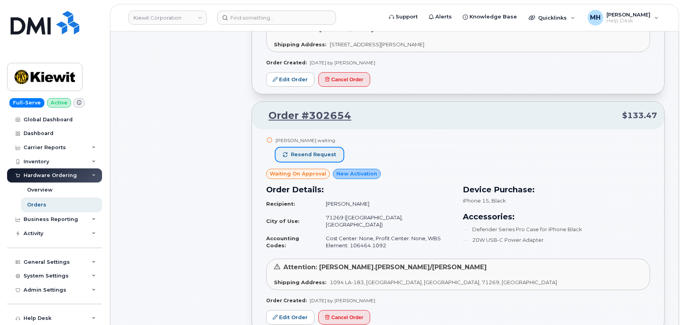
click at [318, 151] on span "Resend request" at bounding box center [313, 154] width 45 height 7
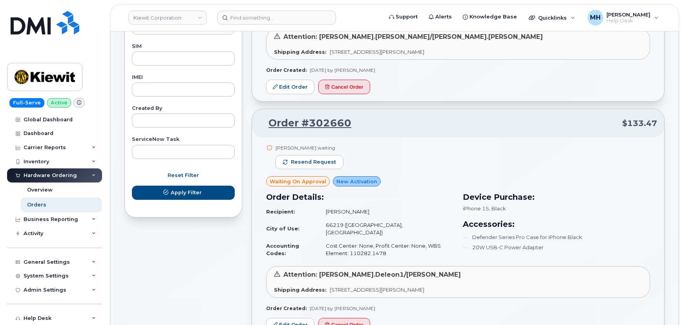
scroll to position [391, 0]
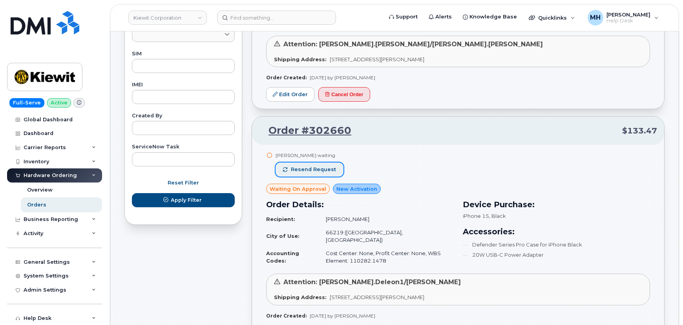
click at [329, 162] on button "Resend request" at bounding box center [309, 169] width 68 height 14
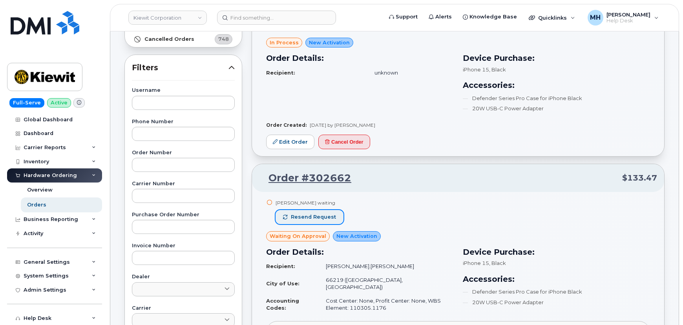
click at [328, 216] on span "Resend request" at bounding box center [313, 216] width 45 height 7
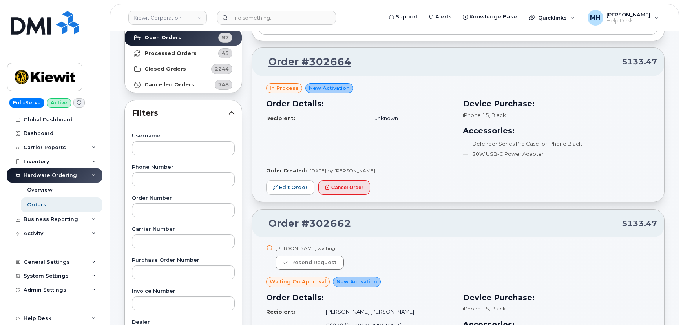
scroll to position [0, 0]
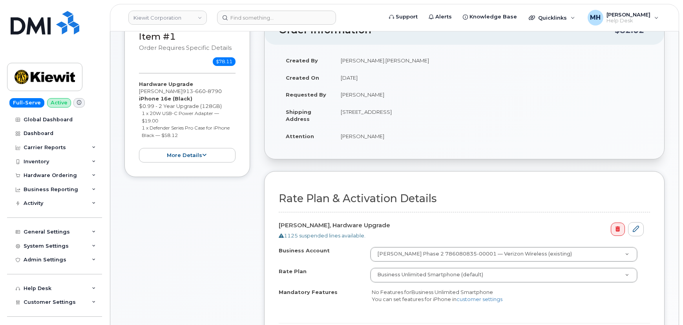
scroll to position [285, 0]
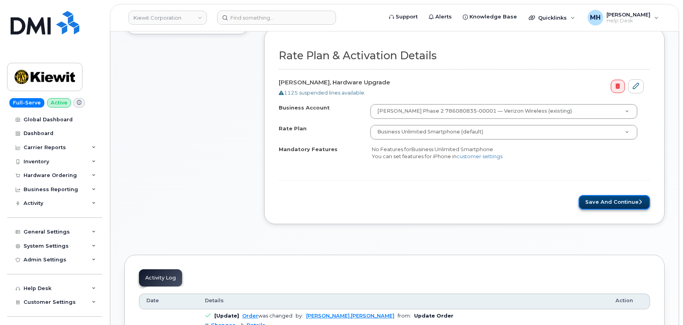
click at [589, 203] on button "Save and Continue" at bounding box center [613, 202] width 71 height 15
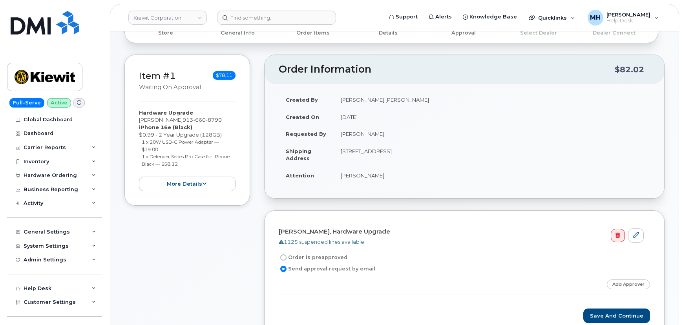
scroll to position [75, 0]
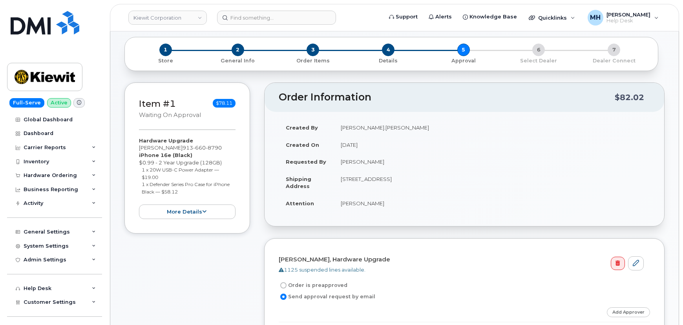
drag, startPoint x: 384, startPoint y: 202, endPoint x: 340, endPoint y: 202, distance: 43.5
click at [340, 202] on td "[PERSON_NAME]" at bounding box center [491, 203] width 316 height 17
copy td "[PERSON_NAME]"
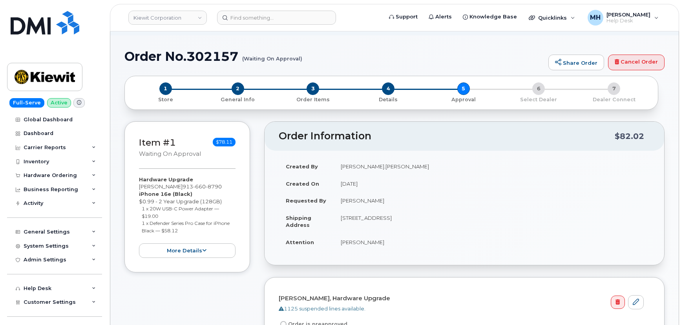
scroll to position [0, 0]
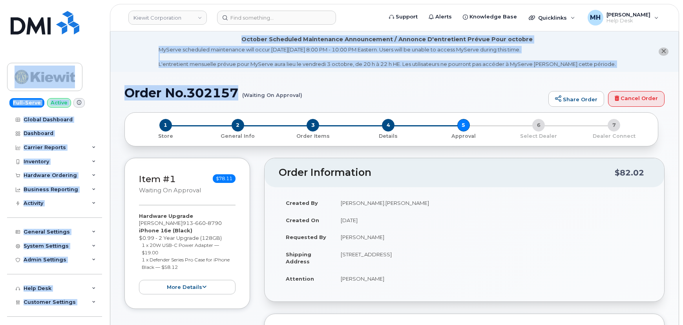
drag, startPoint x: 235, startPoint y: 87, endPoint x: 104, endPoint y: 89, distance: 130.6
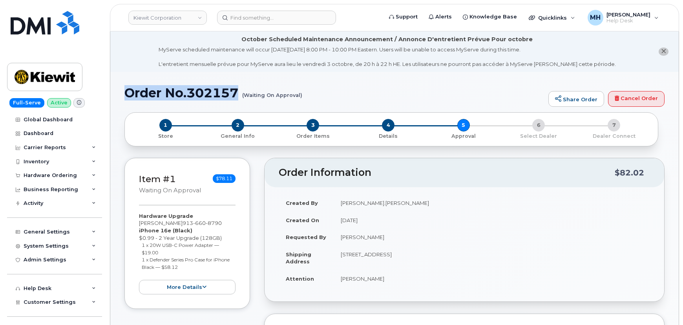
drag, startPoint x: 137, startPoint y: 90, endPoint x: 235, endPoint y: 89, distance: 98.8
click at [235, 89] on h1 "Order No.302157 (Waiting On Approval)" at bounding box center [334, 93] width 420 height 14
copy h1 "Order No.302157"
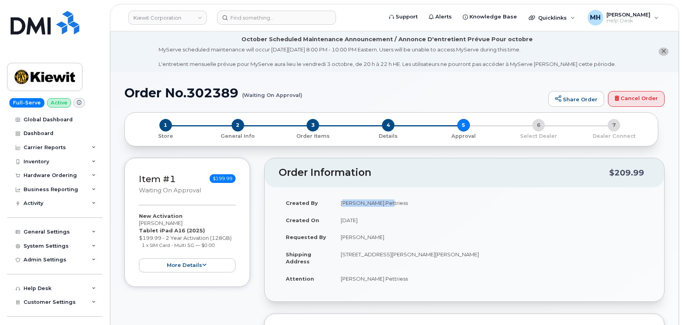
drag, startPoint x: 384, startPoint y: 204, endPoint x: 341, endPoint y: 200, distance: 43.3
click at [341, 200] on td "[PERSON_NAME].Pettriess" at bounding box center [491, 202] width 316 height 17
copy td "[PERSON_NAME].Pettriess"
drag, startPoint x: 241, startPoint y: 93, endPoint x: 128, endPoint y: 93, distance: 113.0
click at [128, 93] on h1 "Order No.302389 (Waiting On Approval)" at bounding box center [334, 93] width 420 height 14
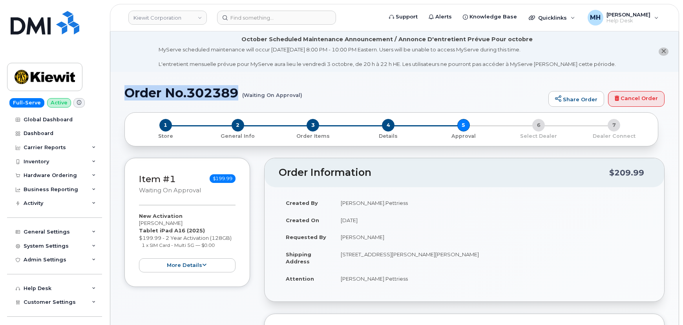
copy h1 "Order No.302389"
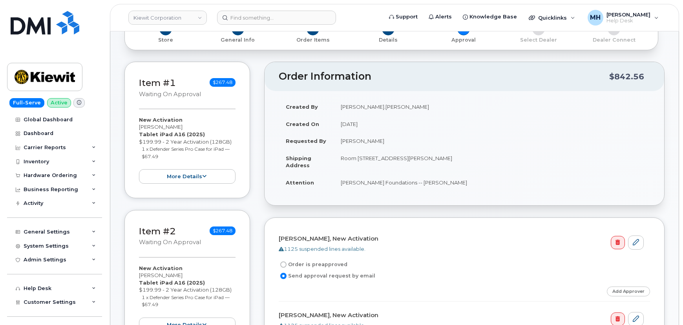
scroll to position [71, 0]
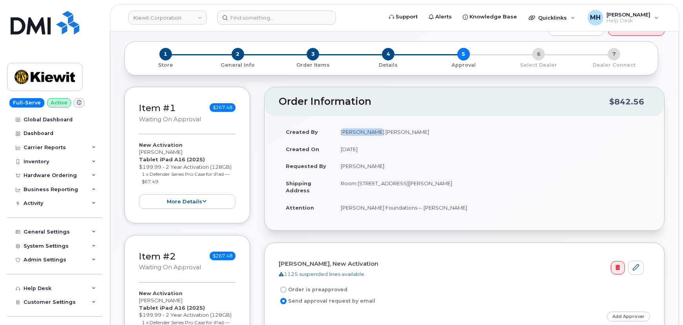
drag, startPoint x: 371, startPoint y: 134, endPoint x: 341, endPoint y: 133, distance: 29.8
click at [341, 133] on td "[PERSON_NAME].[PERSON_NAME]" at bounding box center [491, 131] width 316 height 17
drag, startPoint x: 373, startPoint y: 168, endPoint x: 341, endPoint y: 168, distance: 32.6
click at [341, 168] on td "[PERSON_NAME]" at bounding box center [491, 165] width 316 height 17
copy td "[PERSON_NAME]"
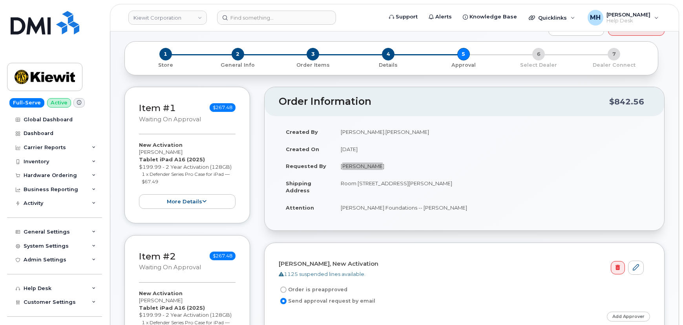
scroll to position [0, 0]
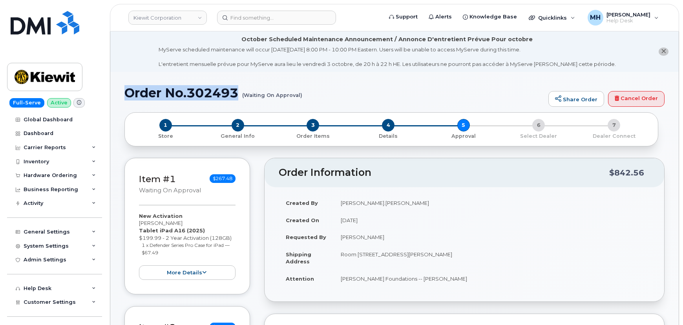
drag, startPoint x: 233, startPoint y: 90, endPoint x: 126, endPoint y: 95, distance: 107.6
click at [126, 95] on h1 "Order No.302493 (Waiting On Approval)" at bounding box center [334, 93] width 420 height 14
copy h1 "Order No.302493"
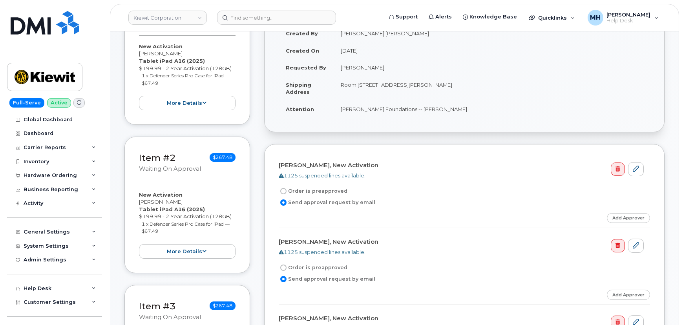
scroll to position [71, 0]
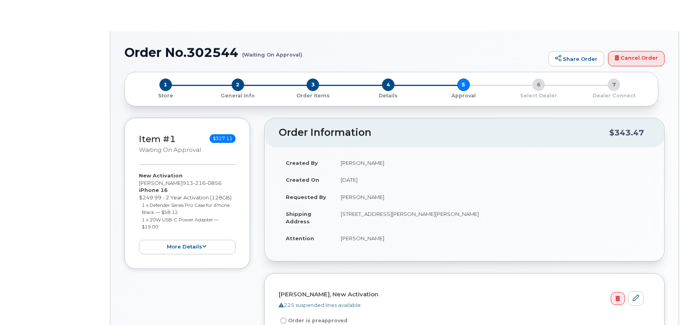
radio input "true"
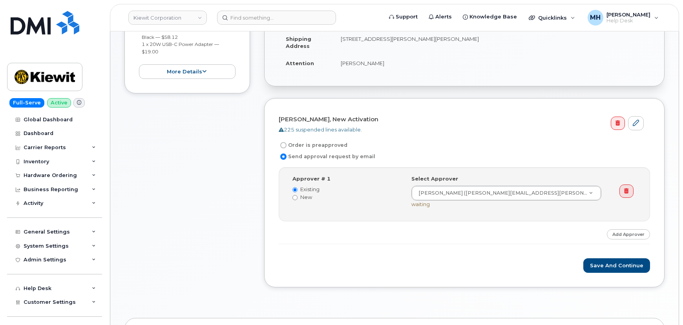
scroll to position [218, 0]
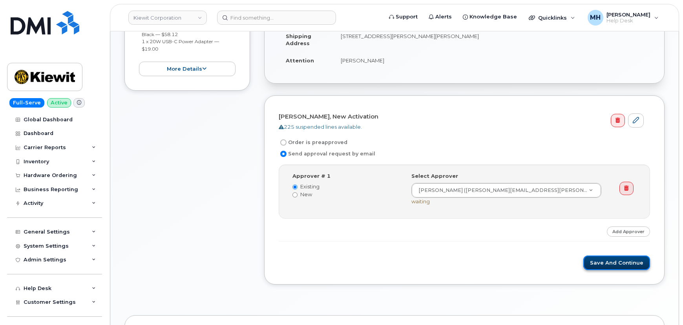
click at [615, 261] on button "Save and Continue" at bounding box center [616, 262] width 67 height 15
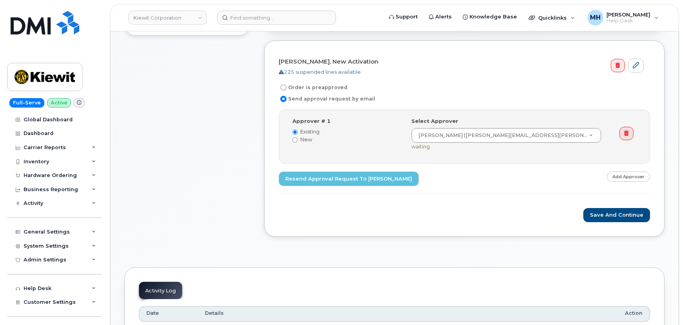
scroll to position [321, 0]
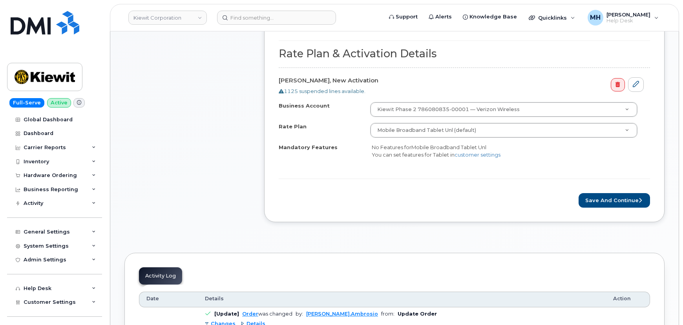
scroll to position [428, 0]
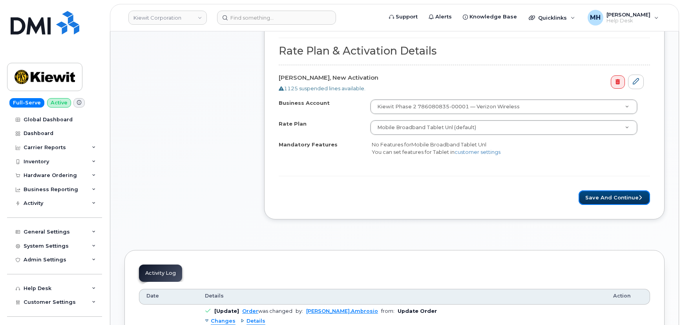
drag, startPoint x: 603, startPoint y: 194, endPoint x: 324, endPoint y: 204, distance: 279.1
click at [603, 194] on button "Save and Continue" at bounding box center [613, 197] width 71 height 15
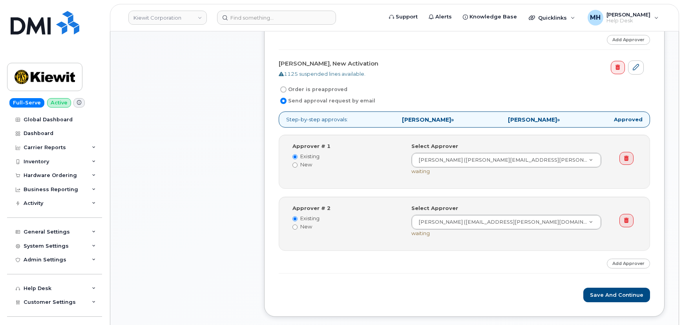
scroll to position [570, 0]
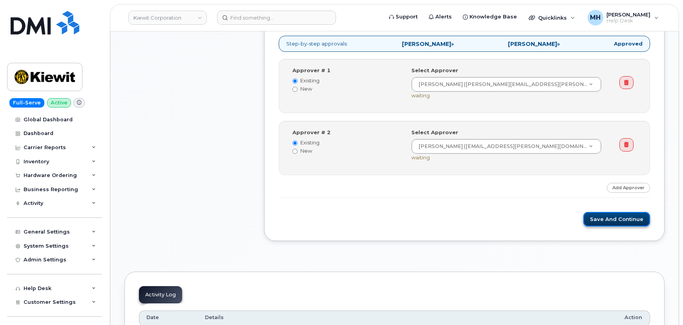
click at [587, 212] on button "Save and Continue" at bounding box center [616, 219] width 67 height 15
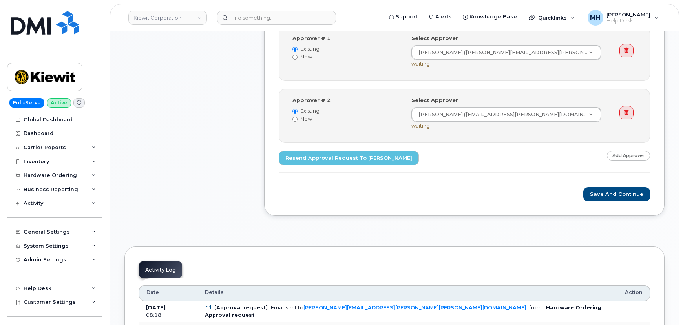
scroll to position [677, 0]
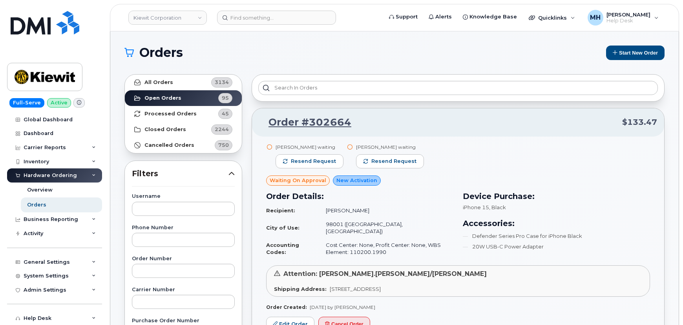
click at [154, 25] on header "[PERSON_NAME] Corporation Support Alerts Knowledge Base Quicklinks Suspend / Ca…" at bounding box center [394, 17] width 569 height 27
click at [154, 21] on link "Kiewit Corporation" at bounding box center [167, 18] width 78 height 14
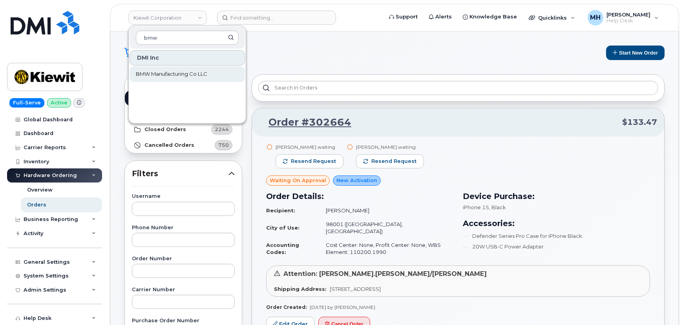
type input "bmw"
drag, startPoint x: 160, startPoint y: 70, endPoint x: 10, endPoint y: 69, distance: 150.2
click at [160, 70] on span "BMW Manufacturing Co LLC" at bounding box center [171, 74] width 71 height 8
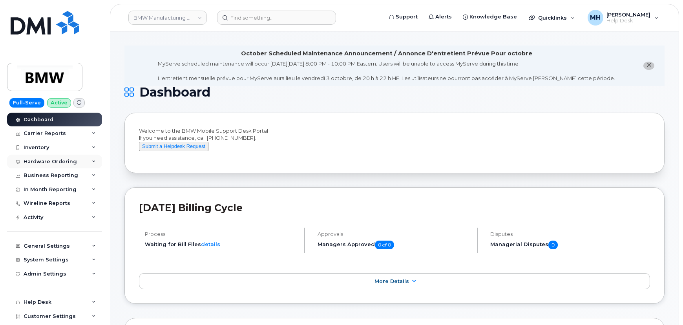
click at [69, 161] on div "Hardware Ordering" at bounding box center [50, 161] width 53 height 6
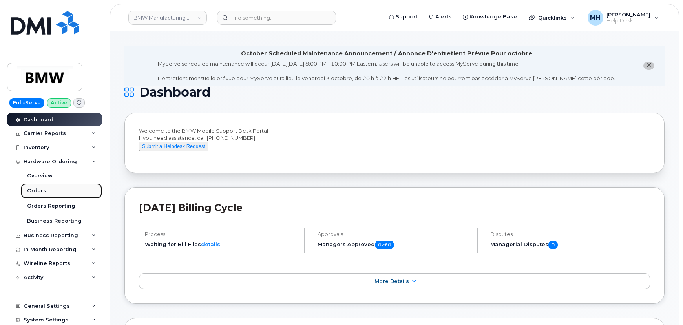
click at [59, 193] on link "Orders" at bounding box center [61, 190] width 81 height 15
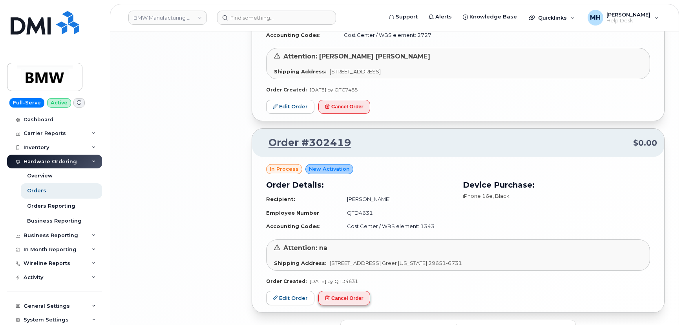
scroll to position [1560, 0]
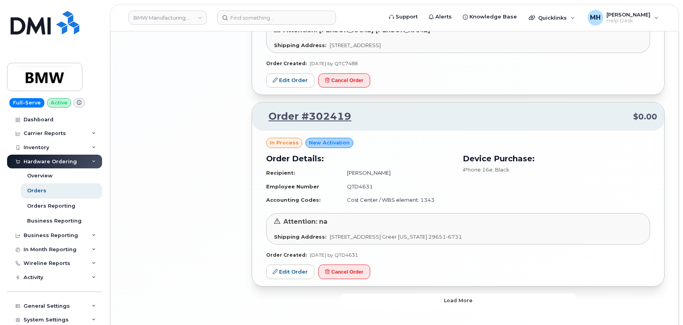
click at [363, 293] on button "Load more" at bounding box center [457, 300] width 235 height 14
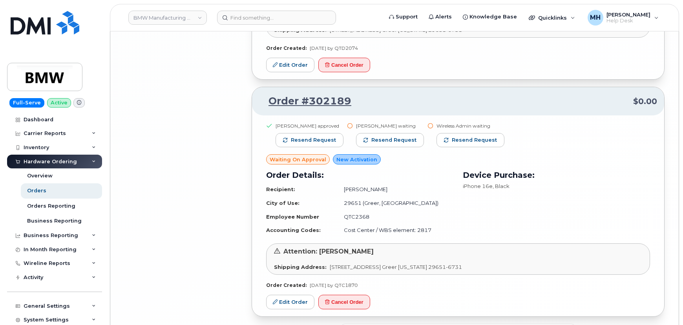
scroll to position [3394, 0]
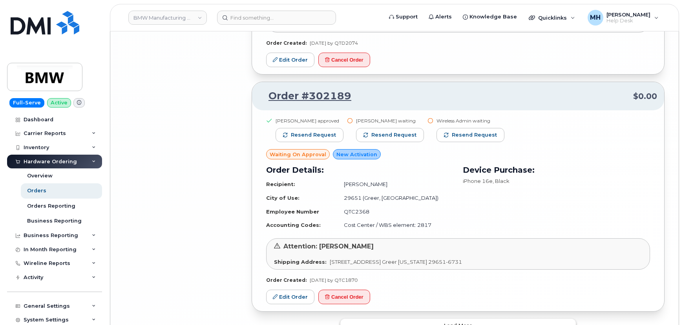
click at [357, 319] on button "Load more" at bounding box center [457, 326] width 235 height 14
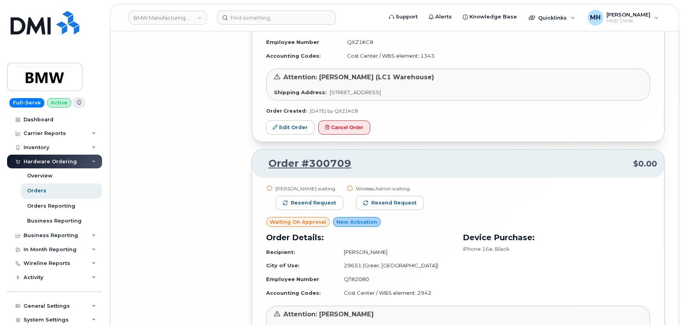
scroll to position [5284, 0]
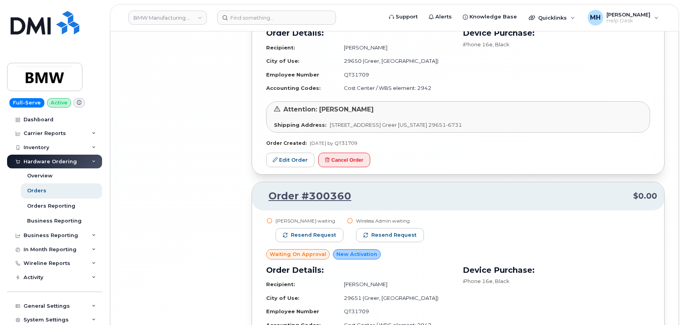
scroll to position [6820, 0]
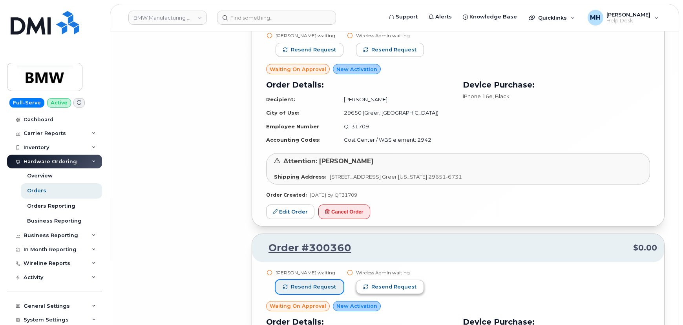
drag, startPoint x: 326, startPoint y: 208, endPoint x: 388, endPoint y: 208, distance: 62.4
click at [326, 283] on span "Resend request" at bounding box center [313, 286] width 45 height 7
click at [399, 280] on button "Resend request" at bounding box center [382, 287] width 68 height 14
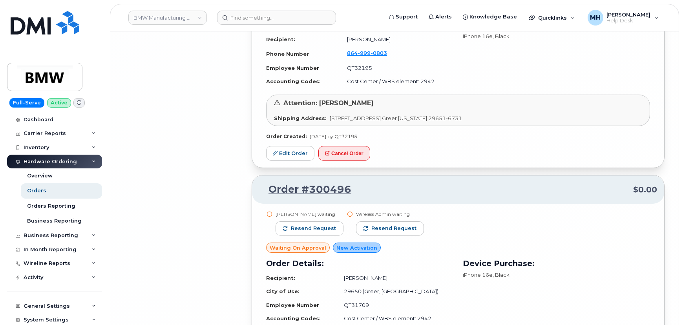
scroll to position [6499, 0]
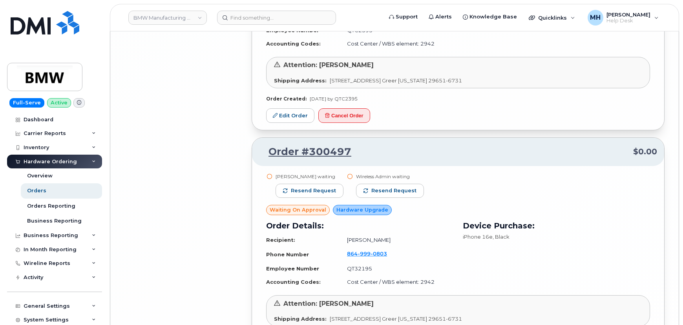
scroll to position [6356, 0]
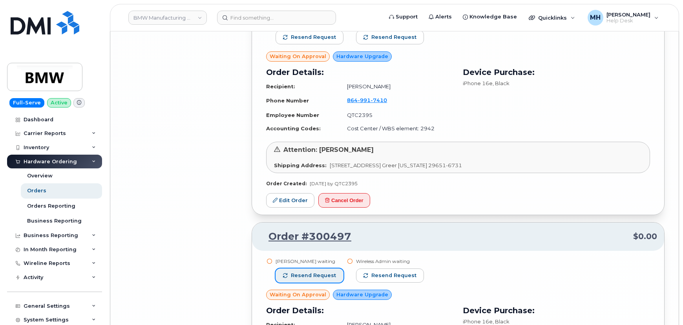
click at [322, 272] on span "Resend request" at bounding box center [313, 275] width 45 height 7
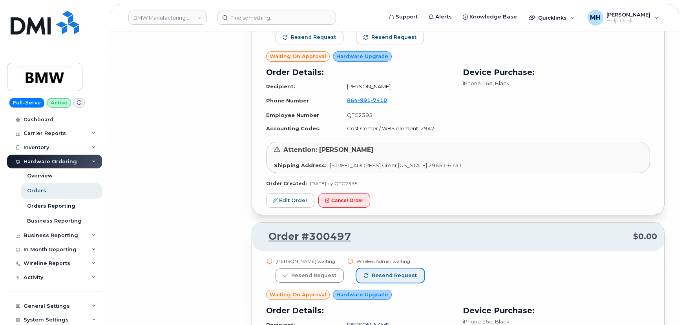
click at [389, 272] on span "Resend request" at bounding box center [393, 275] width 45 height 7
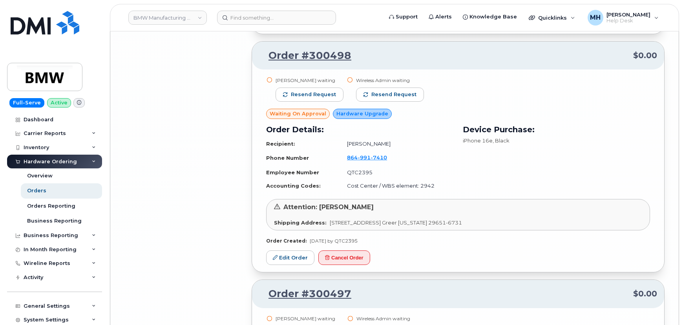
scroll to position [6214, 0]
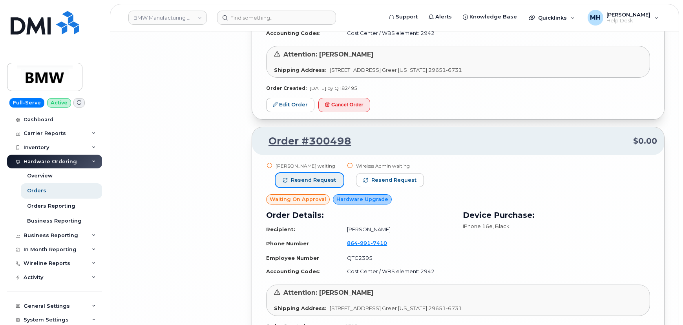
click at [334, 173] on button "Resend request" at bounding box center [309, 180] width 68 height 14
click at [375, 177] on span "Resend request" at bounding box center [393, 180] width 45 height 7
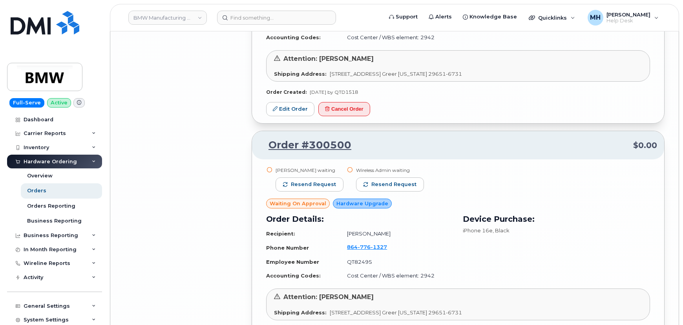
scroll to position [5964, 0]
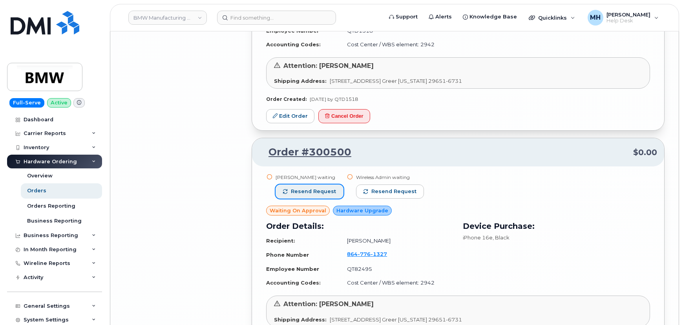
click at [326, 184] on button "Resend request" at bounding box center [309, 191] width 68 height 14
click at [376, 188] on span "Resend request" at bounding box center [393, 191] width 45 height 7
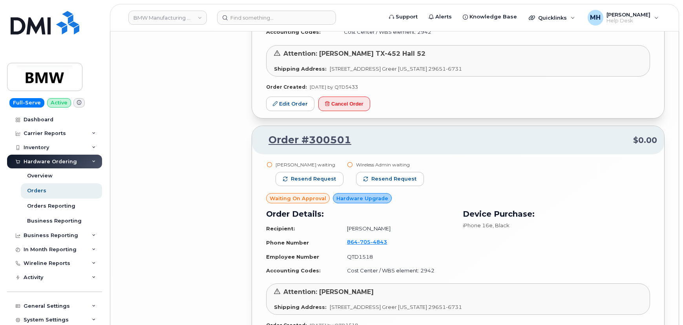
scroll to position [5679, 0]
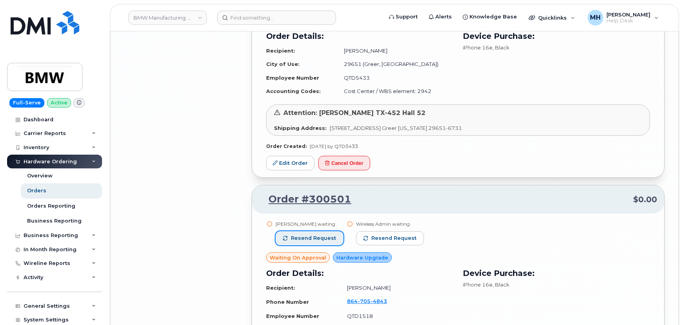
click at [325, 235] on span "Resend request" at bounding box center [313, 238] width 45 height 7
click at [378, 235] on span "Resend request" at bounding box center [385, 238] width 45 height 7
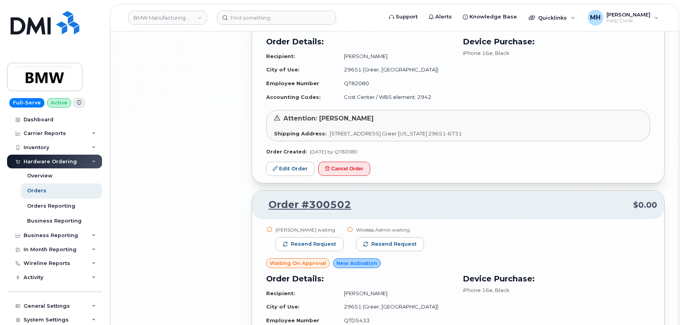
scroll to position [5429, 0]
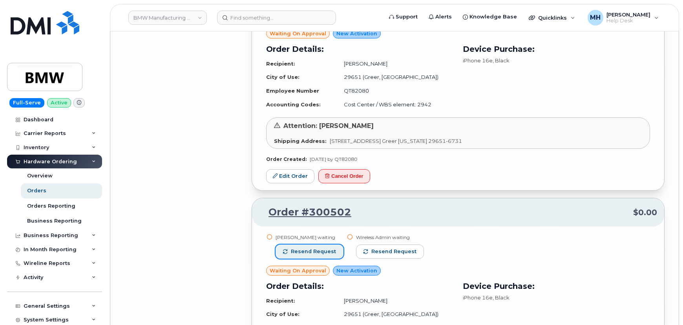
click at [326, 248] on span "Resend request" at bounding box center [313, 251] width 45 height 7
click at [382, 244] on button "Resend request" at bounding box center [382, 251] width 68 height 14
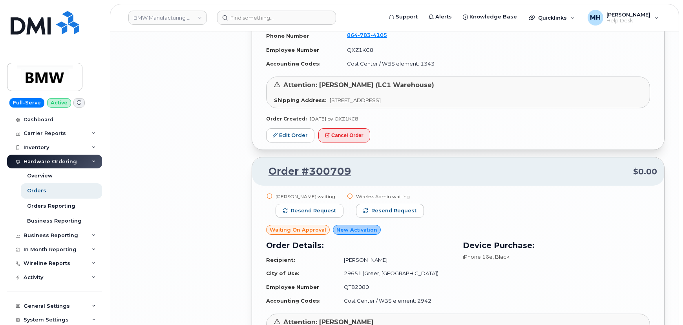
scroll to position [5215, 0]
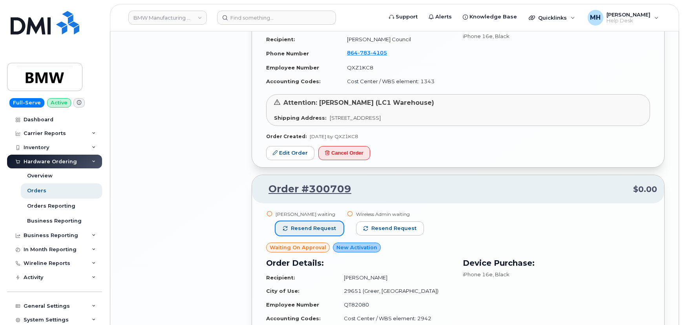
click at [321, 225] on span "Resend request" at bounding box center [313, 228] width 45 height 7
click at [367, 221] on button "Resend request" at bounding box center [390, 228] width 68 height 14
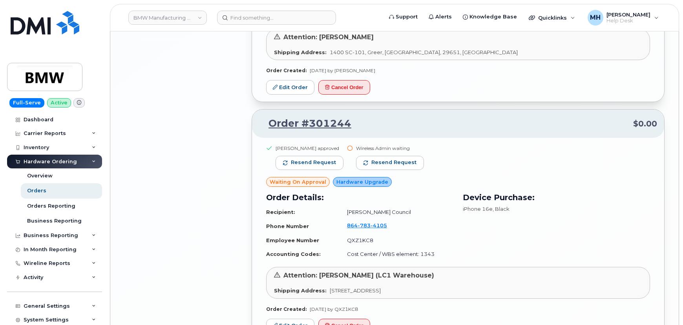
scroll to position [5001, 0]
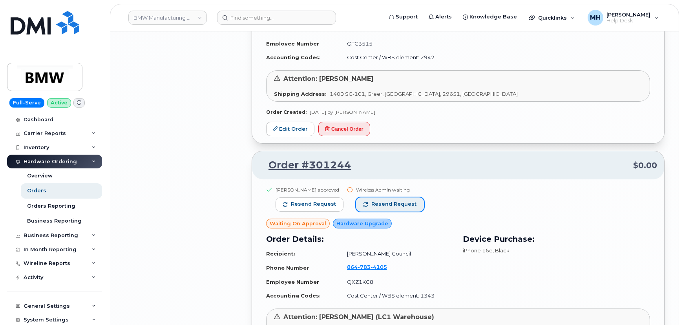
click at [376, 197] on button "Resend request" at bounding box center [390, 204] width 68 height 14
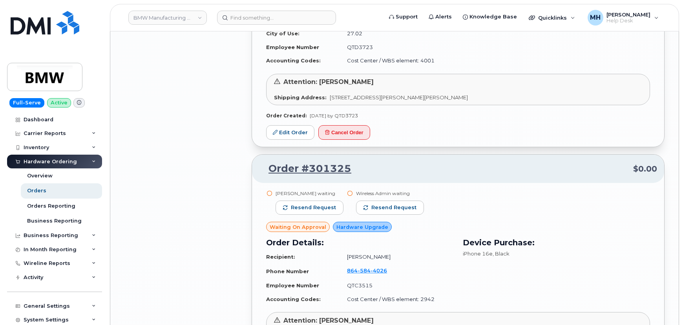
scroll to position [4752, 0]
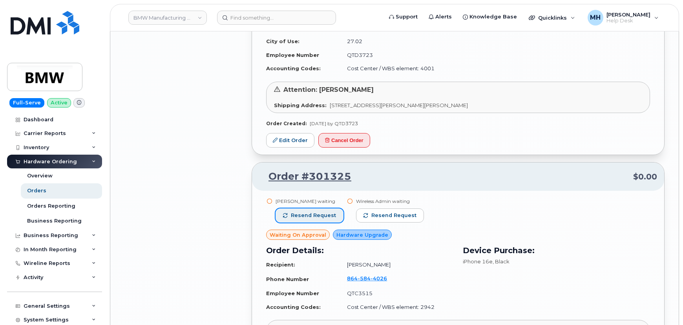
click at [326, 208] on button "Resend request" at bounding box center [309, 215] width 68 height 14
drag, startPoint x: 367, startPoint y: 141, endPoint x: 382, endPoint y: 147, distance: 16.9
click at [367, 212] on span "Resend request" at bounding box center [385, 215] width 45 height 7
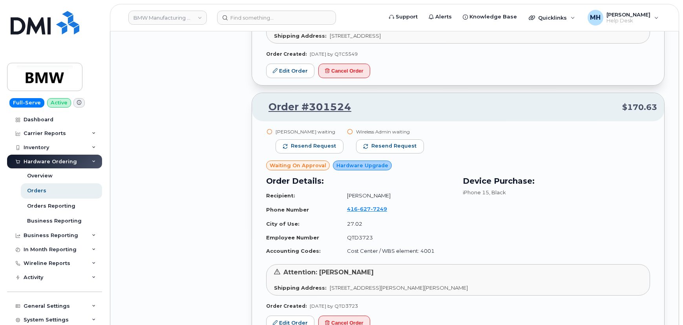
scroll to position [4538, 0]
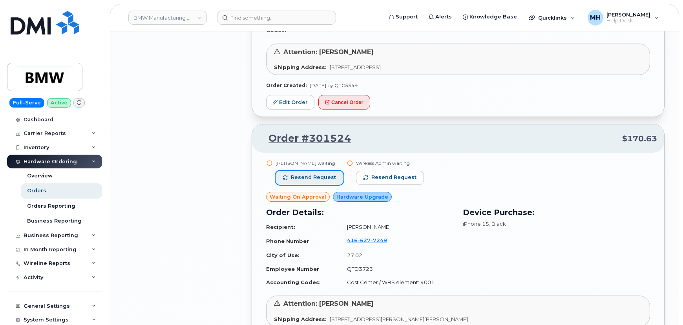
click at [323, 174] on span "Resend request" at bounding box center [313, 177] width 45 height 7
click at [393, 171] on button "Resend request" at bounding box center [390, 178] width 68 height 14
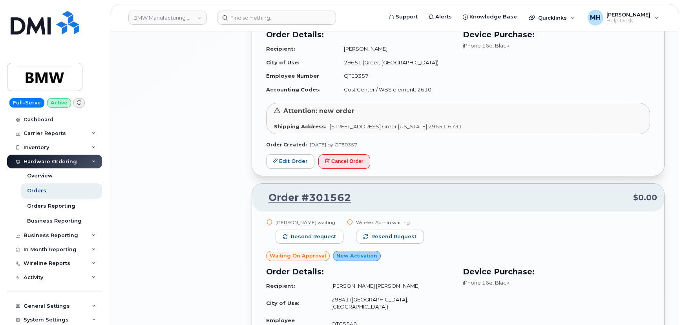
scroll to position [4217, 0]
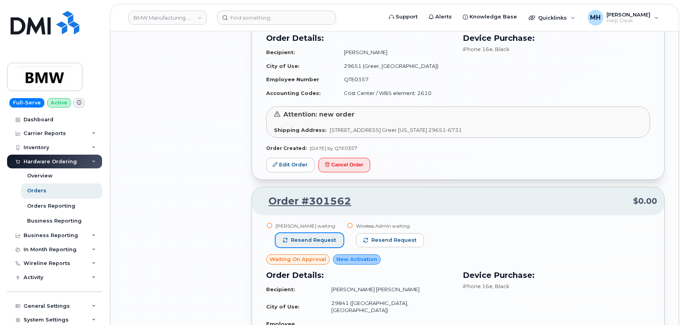
click at [325, 237] on span "Resend request" at bounding box center [313, 240] width 45 height 7
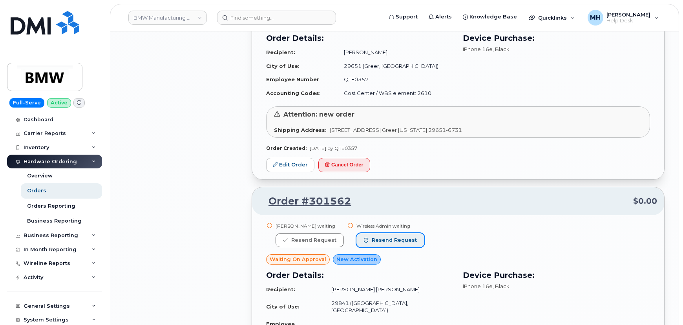
click at [384, 237] on span "Resend request" at bounding box center [393, 240] width 45 height 7
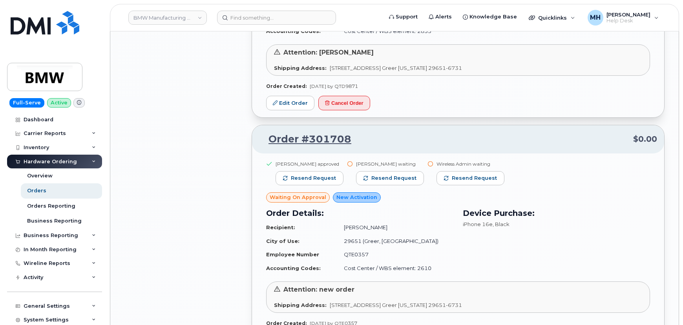
scroll to position [4003, 0]
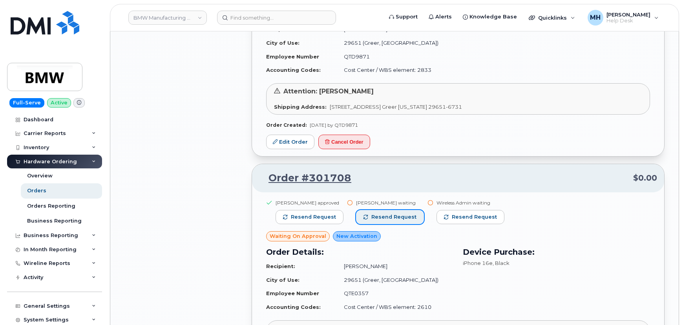
click at [380, 210] on button "Resend request" at bounding box center [390, 217] width 68 height 14
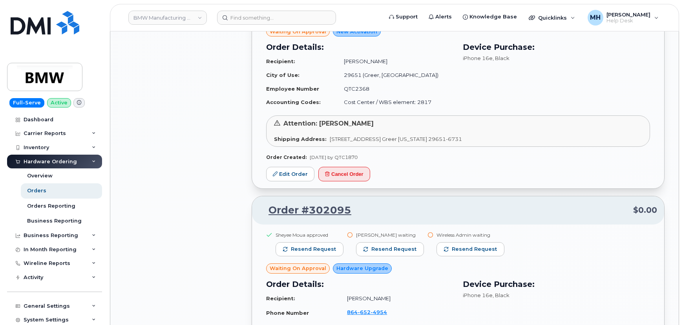
scroll to position [3504, 0]
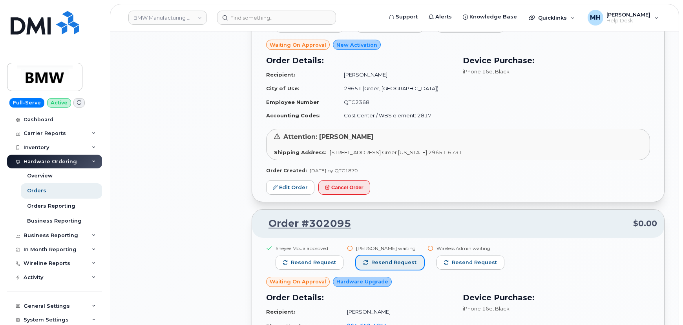
click at [391, 255] on button "Resend request" at bounding box center [390, 262] width 68 height 14
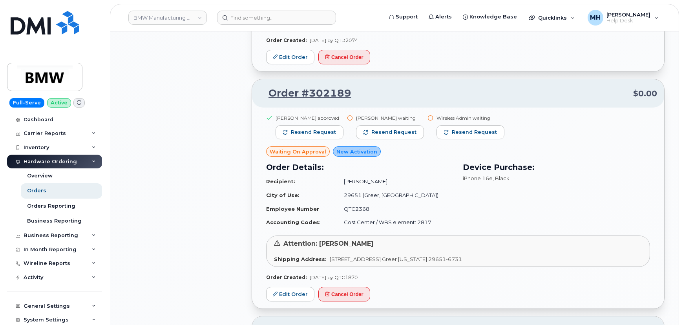
scroll to position [3325, 0]
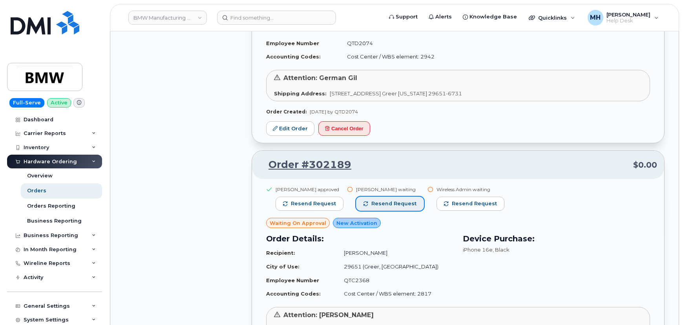
click at [363, 201] on span "button" at bounding box center [365, 203] width 5 height 5
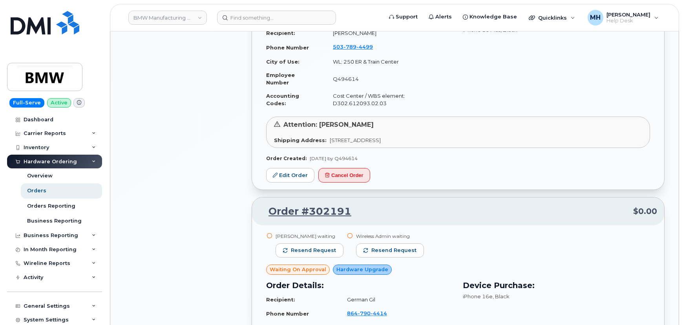
scroll to position [3040, 0]
click at [327, 248] on span "Resend request" at bounding box center [313, 251] width 45 height 7
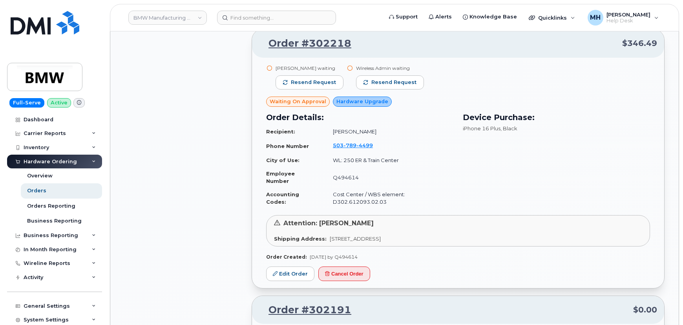
scroll to position [3005, 0]
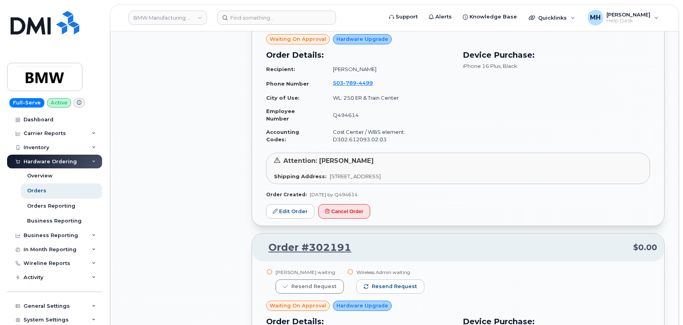
click at [401, 269] on div "Wireless Admin waiting Resend request" at bounding box center [390, 285] width 68 height 32
click at [401, 279] on button "Resend request" at bounding box center [390, 286] width 68 height 14
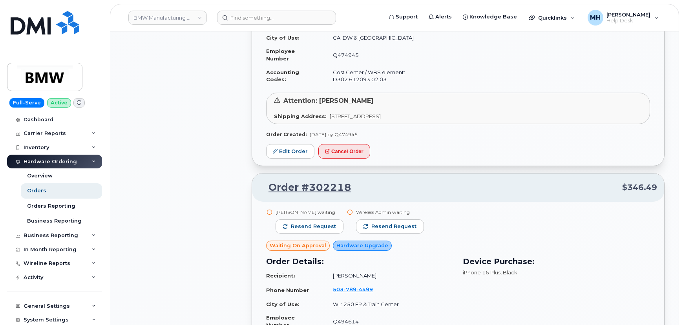
scroll to position [2790, 0]
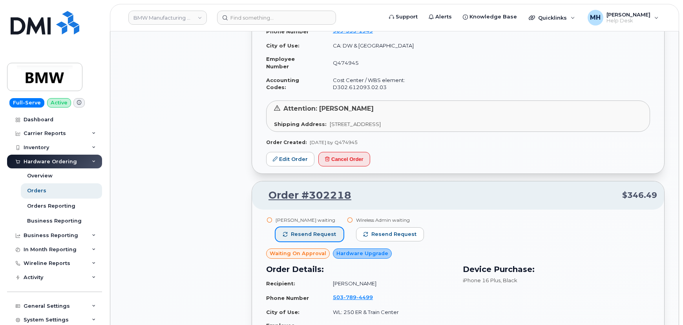
click at [320, 231] on span "Resend request" at bounding box center [313, 234] width 45 height 7
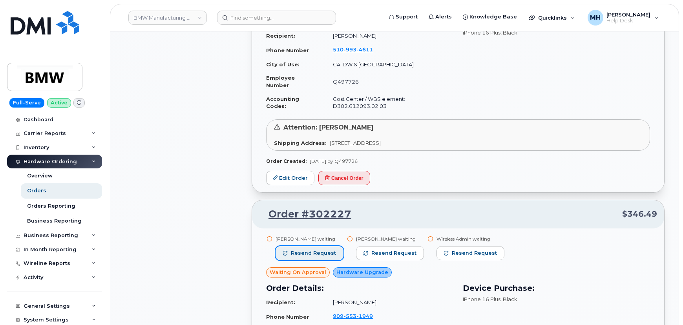
click at [326, 249] on span "Resend request" at bounding box center [313, 252] width 45 height 7
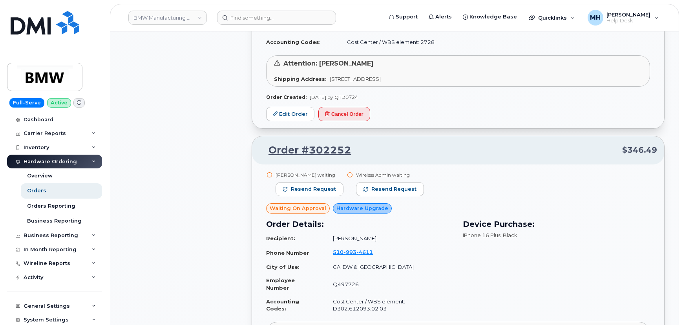
scroll to position [2255, 0]
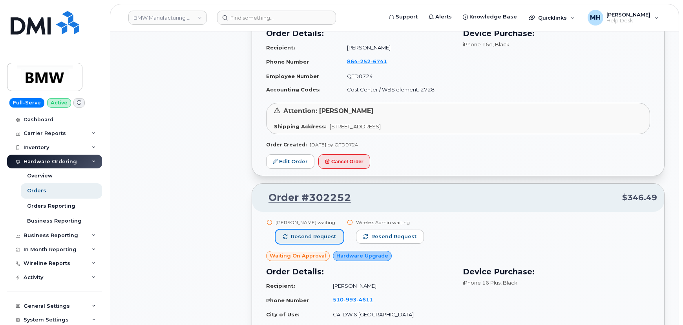
click at [330, 229] on button "Resend request" at bounding box center [309, 236] width 68 height 14
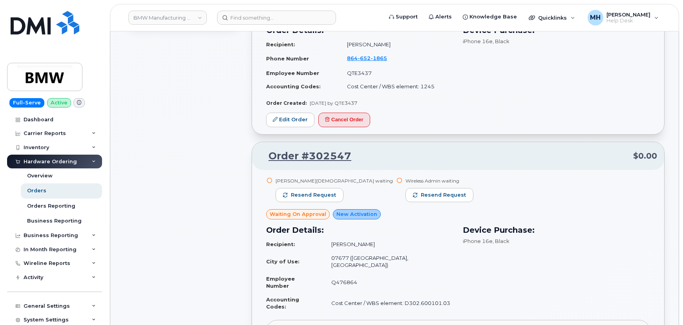
scroll to position [580, 0]
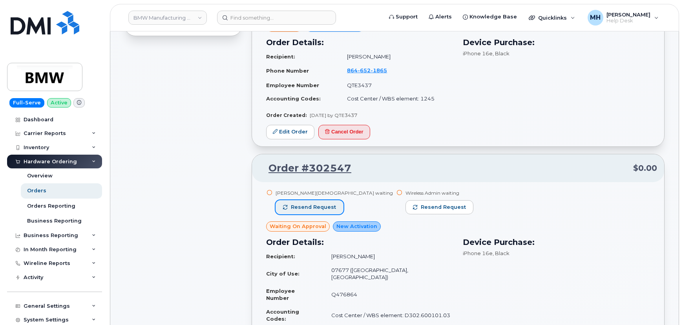
click at [327, 207] on span "Resend request" at bounding box center [313, 207] width 45 height 7
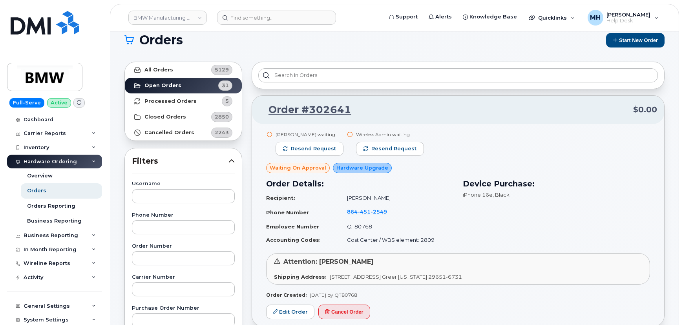
scroll to position [9, 0]
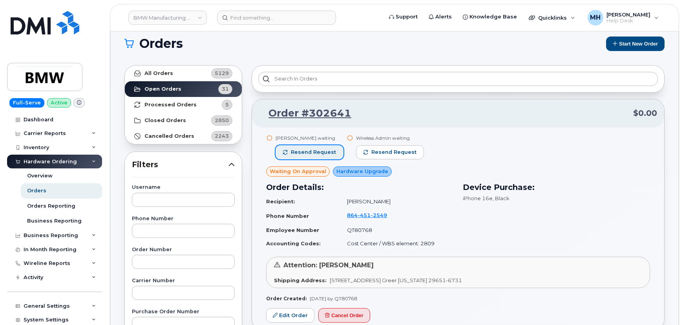
click at [326, 152] on span "Resend request" at bounding box center [313, 152] width 45 height 7
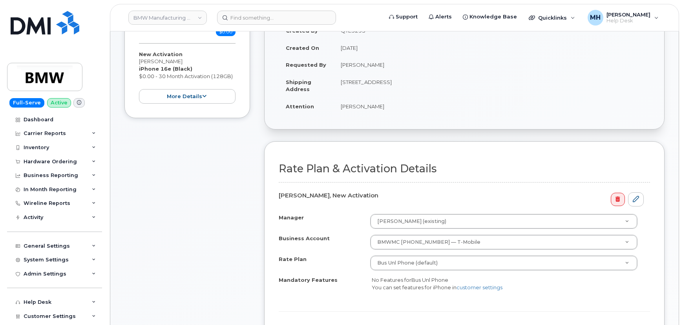
scroll to position [249, 0]
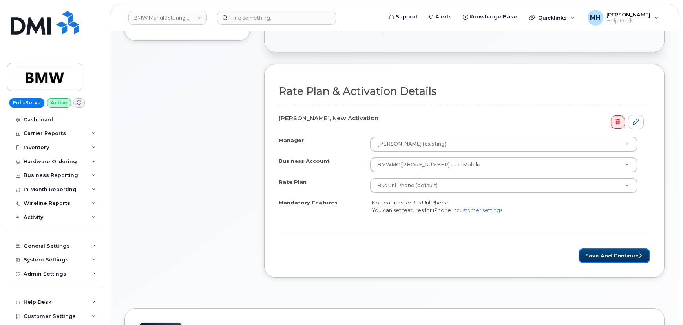
drag, startPoint x: 585, startPoint y: 256, endPoint x: 517, endPoint y: 256, distance: 68.3
click at [585, 256] on button "Save and Continue" at bounding box center [613, 255] width 71 height 15
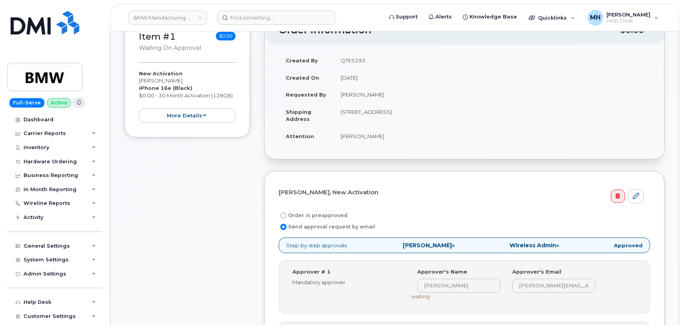
scroll to position [285, 0]
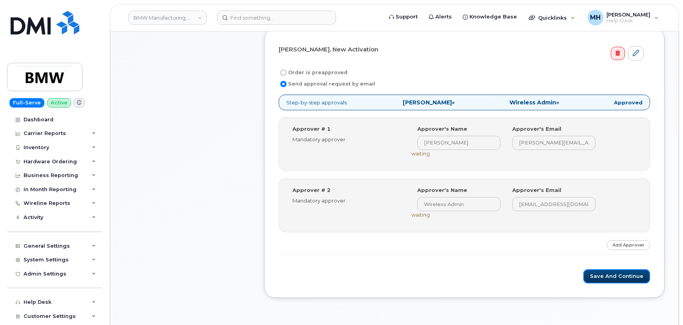
click at [613, 271] on button "Save and Continue" at bounding box center [616, 276] width 67 height 15
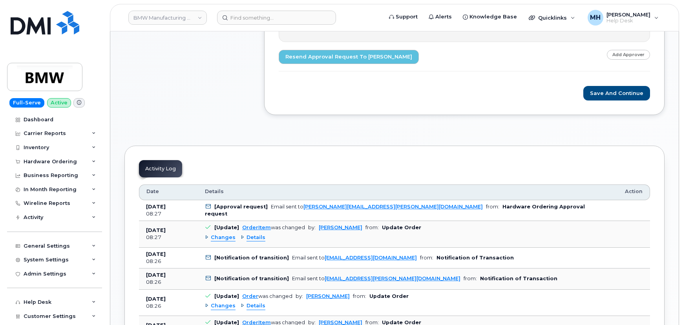
scroll to position [535, 0]
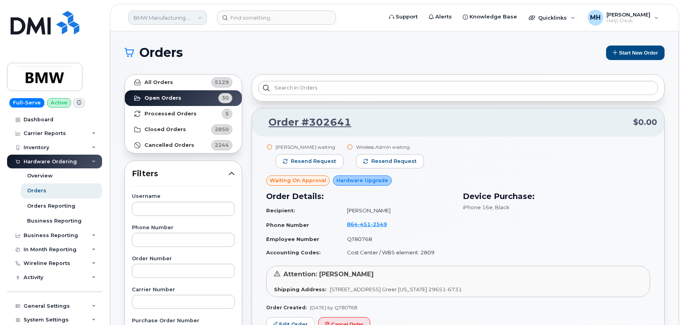
click at [170, 16] on link "BMW Manufacturing Co LLC" at bounding box center [167, 18] width 78 height 14
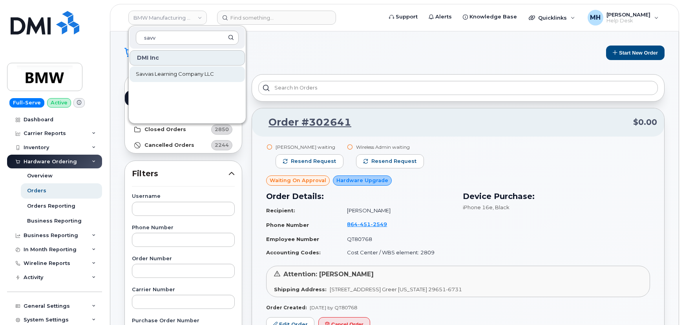
type input "savv"
click at [164, 70] on span "Savvas Learning Company LLC" at bounding box center [175, 74] width 78 height 8
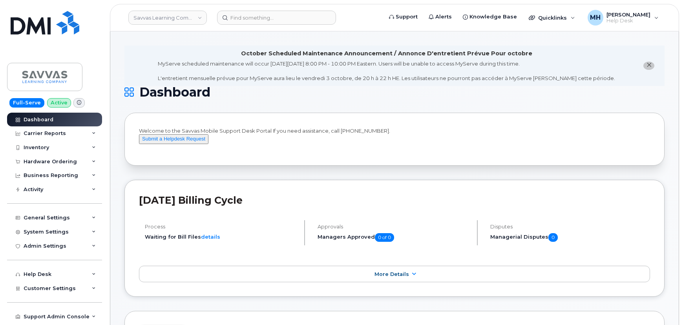
drag, startPoint x: 68, startPoint y: 157, endPoint x: 59, endPoint y: 94, distance: 63.0
click at [67, 157] on div "Hardware Ordering" at bounding box center [54, 162] width 95 height 14
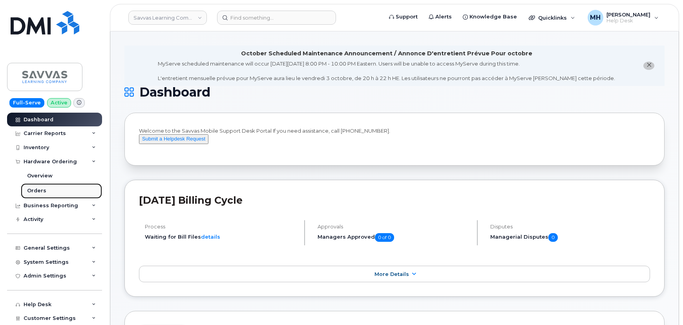
click at [59, 191] on link "Orders" at bounding box center [61, 190] width 81 height 15
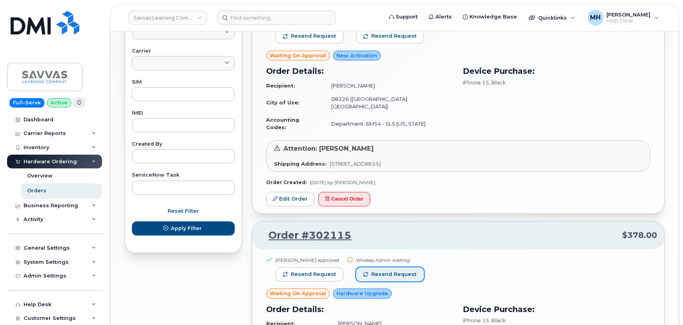
click at [392, 267] on button "Resend request" at bounding box center [390, 274] width 68 height 14
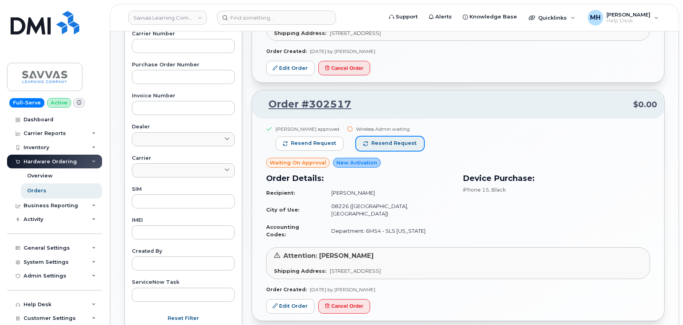
click at [388, 137] on button "Resend request" at bounding box center [390, 144] width 68 height 14
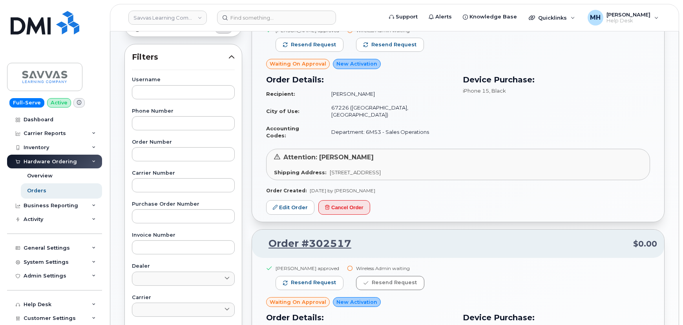
scroll to position [113, 0]
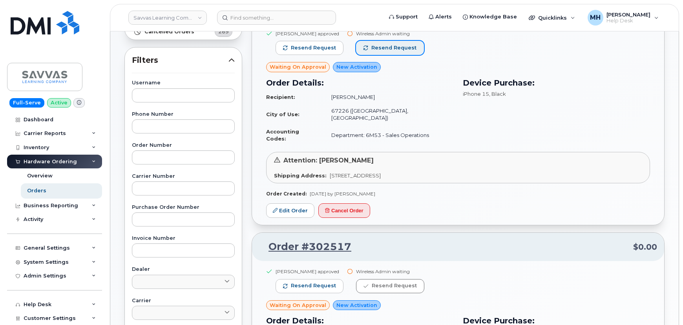
click at [385, 49] on span "Resend request" at bounding box center [393, 47] width 45 height 7
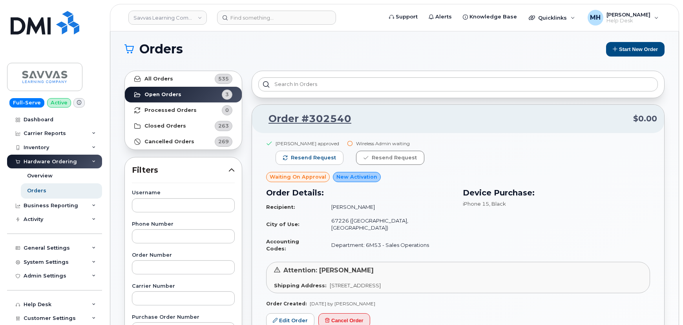
scroll to position [0, 0]
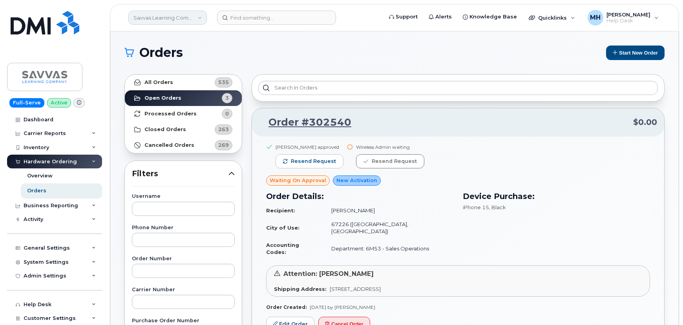
click at [184, 15] on link "Savvas Learning Company LLC" at bounding box center [167, 18] width 78 height 14
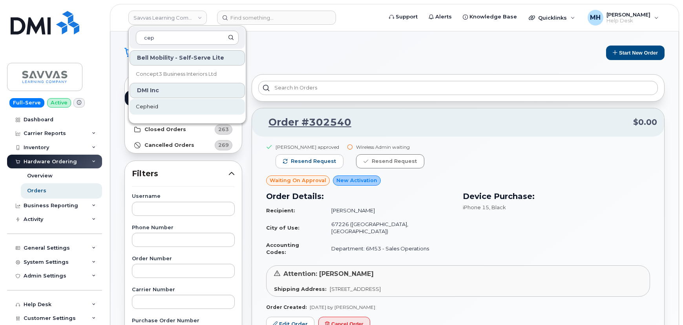
type input "cep"
click at [148, 100] on link "Cepheid" at bounding box center [186, 107] width 115 height 16
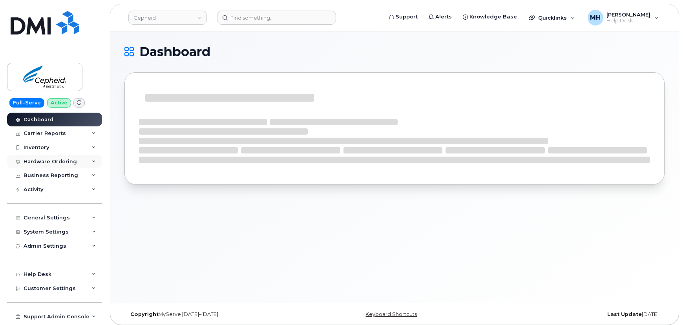
click at [60, 166] on div "Hardware Ordering" at bounding box center [54, 162] width 95 height 14
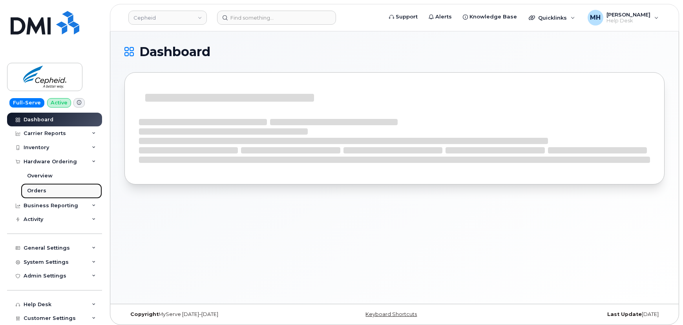
click at [48, 188] on link "Orders" at bounding box center [61, 190] width 81 height 15
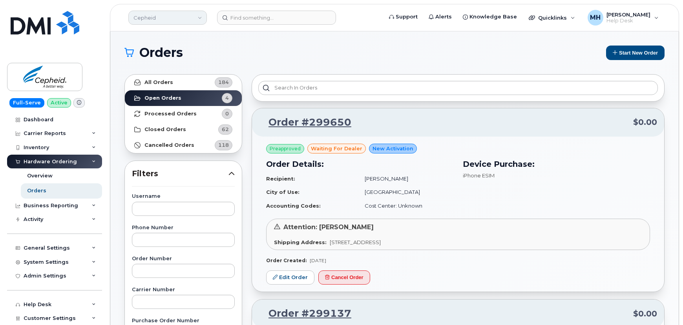
click at [161, 14] on link "Cepheid" at bounding box center [167, 18] width 78 height 14
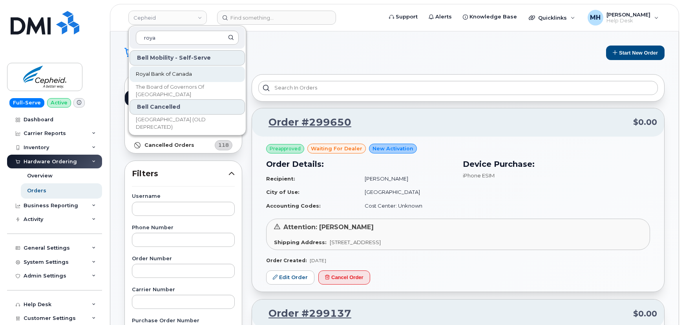
type input "roya"
click at [167, 74] on span "Royal Bank of Canada" at bounding box center [164, 74] width 56 height 8
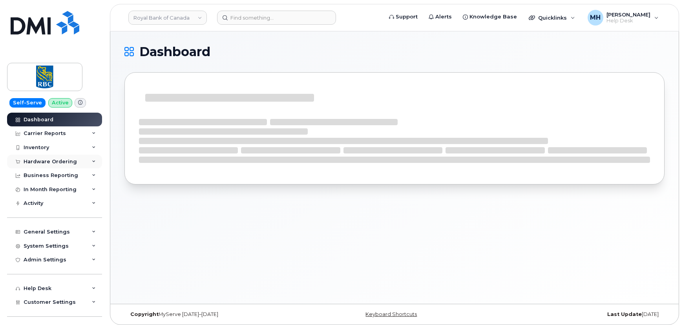
click at [48, 161] on div "Hardware Ordering" at bounding box center [50, 161] width 53 height 6
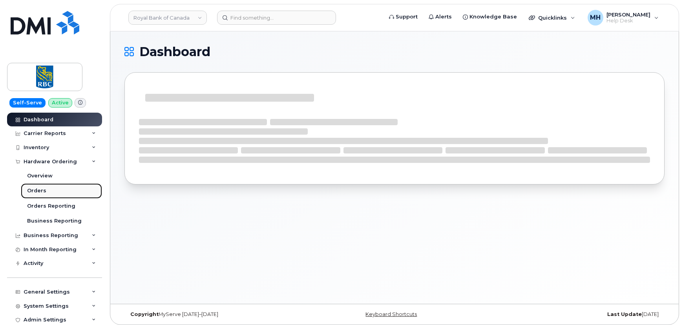
click at [34, 191] on div "Orders" at bounding box center [36, 190] width 19 height 7
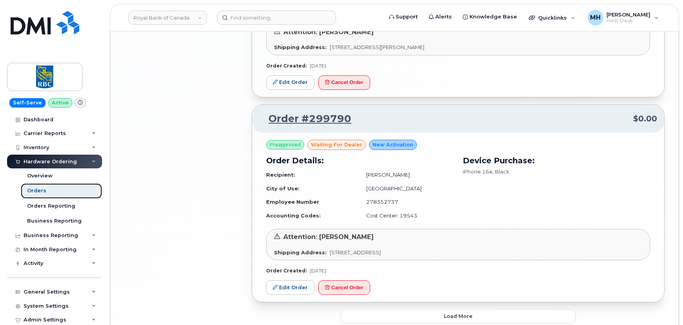
scroll to position [1593, 0]
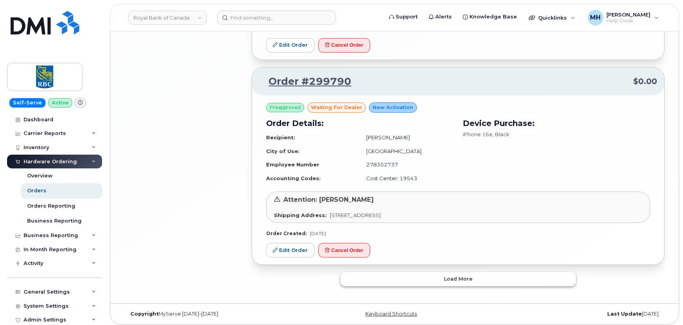
click at [382, 272] on button "Load more" at bounding box center [457, 279] width 235 height 14
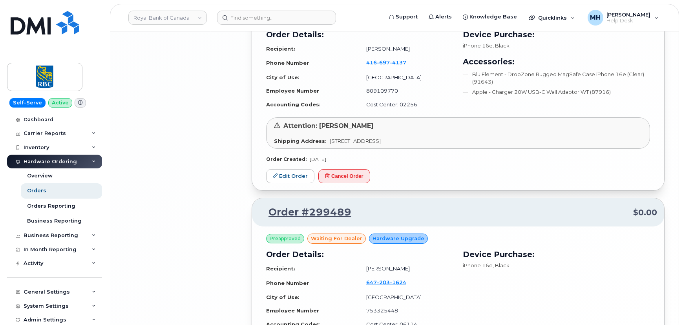
scroll to position [2657, 0]
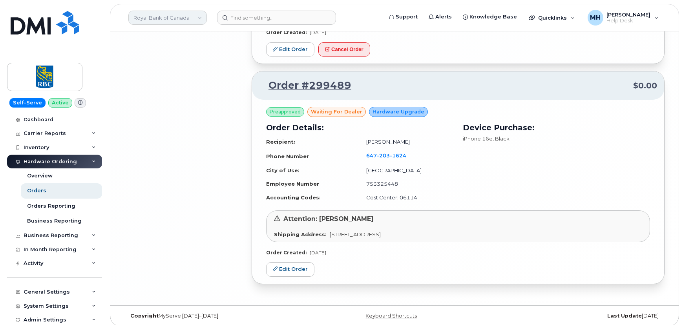
click at [167, 22] on link "Royal Bank of Canada" at bounding box center [167, 18] width 78 height 14
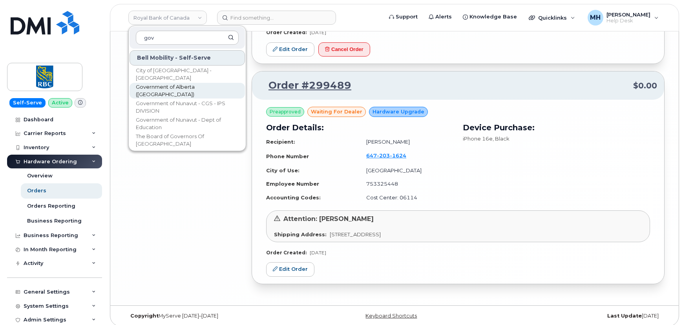
type input "gov"
click at [160, 90] on span "Government of Alberta ([GEOGRAPHIC_DATA])" at bounding box center [181, 90] width 90 height 15
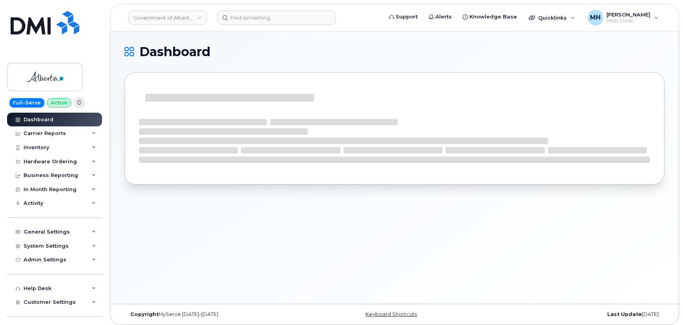
drag, startPoint x: 59, startPoint y: 161, endPoint x: 56, endPoint y: 169, distance: 8.1
click at [59, 161] on div "Hardware Ordering" at bounding box center [50, 161] width 53 height 6
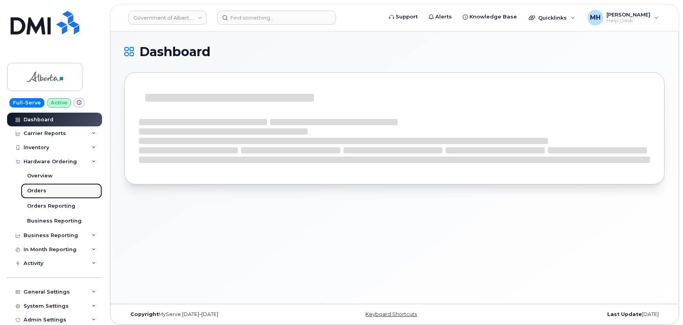
click at [46, 192] on link "Orders" at bounding box center [61, 190] width 81 height 15
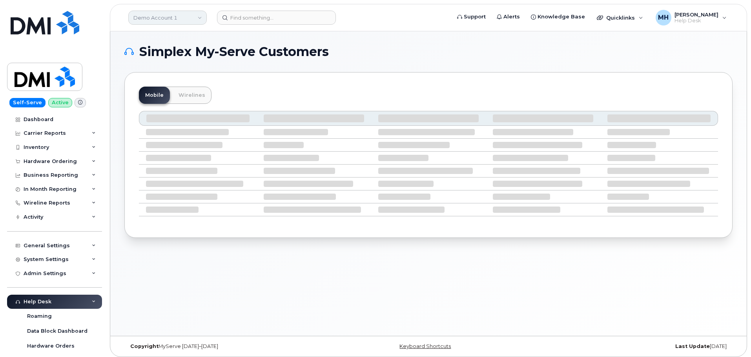
click at [172, 21] on link "Demo Account 1" at bounding box center [167, 18] width 78 height 14
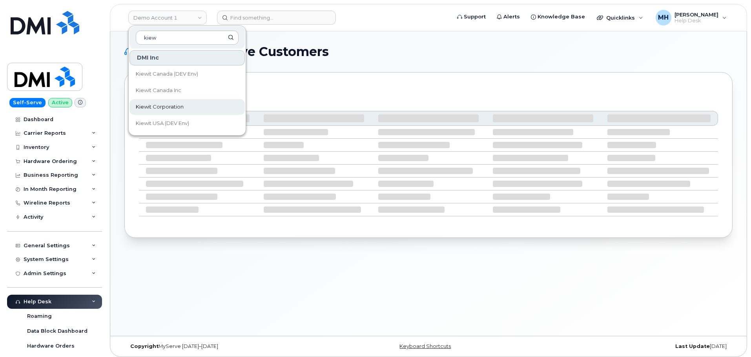
type input "kiew"
click at [164, 104] on span "Kiewit Corporation" at bounding box center [160, 107] width 48 height 8
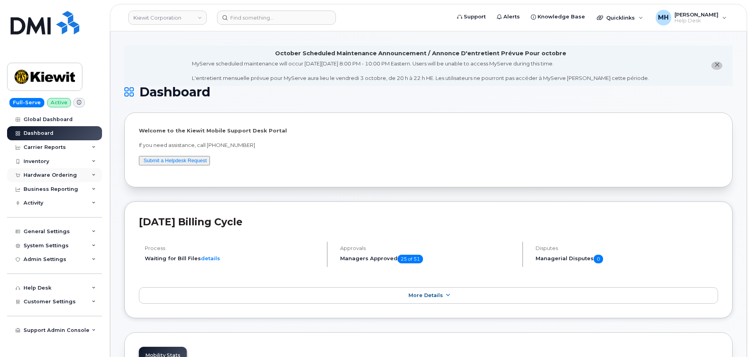
click at [51, 175] on div "Hardware Ordering" at bounding box center [50, 175] width 53 height 6
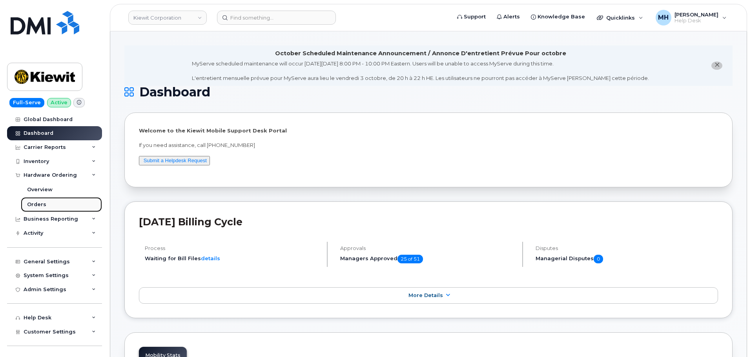
click at [40, 204] on div "Orders" at bounding box center [36, 204] width 19 height 7
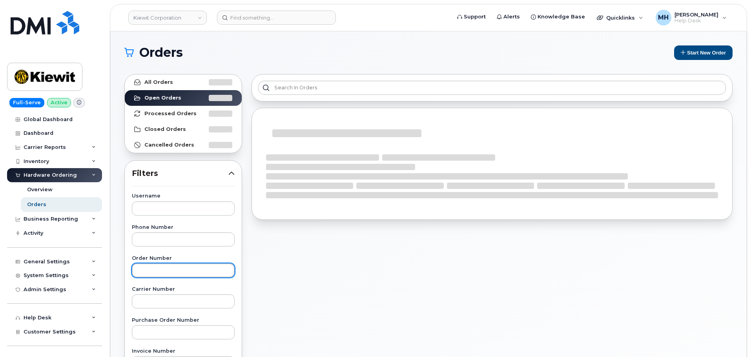
click at [166, 272] on input "text" at bounding box center [183, 271] width 103 height 14
paste input "302157"
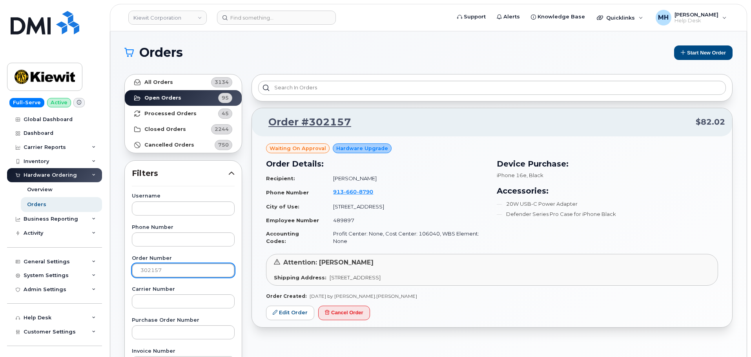
drag, startPoint x: 172, startPoint y: 273, endPoint x: 124, endPoint y: 272, distance: 47.5
paste input "389"
type input "302389"
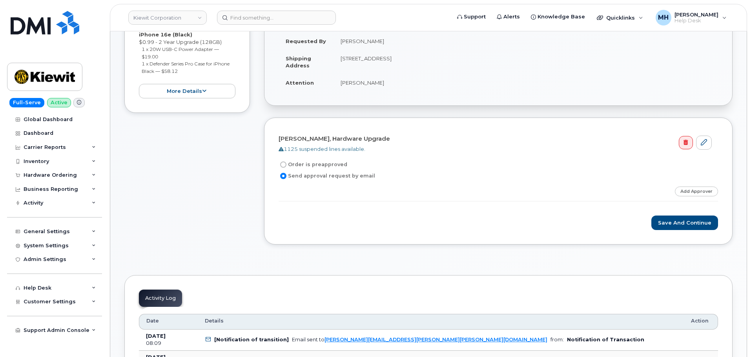
scroll to position [196, 0]
click at [687, 189] on link "Add Approver" at bounding box center [696, 191] width 43 height 10
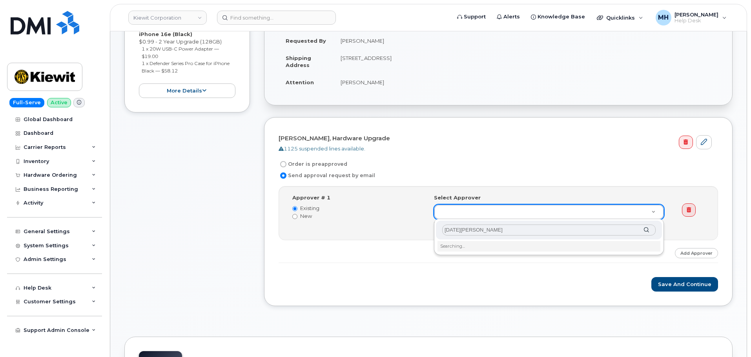
type input "[DATE][PERSON_NAME]"
drag, startPoint x: 452, startPoint y: 277, endPoint x: 453, endPoint y: 271, distance: 6.4
click at [467, 233] on input "text" at bounding box center [548, 230] width 213 height 11
type input "l"
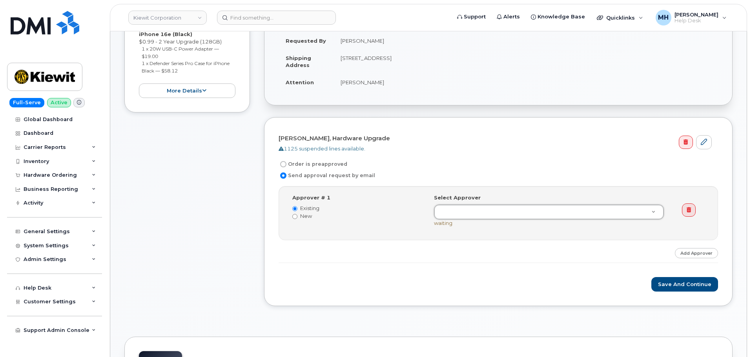
click at [305, 219] on label "New" at bounding box center [357, 216] width 130 height 7
click at [297, 219] on input "New" at bounding box center [294, 216] width 5 height 5
radio input "true"
radio input "false"
click at [465, 207] on input at bounding box center [491, 212] width 103 height 14
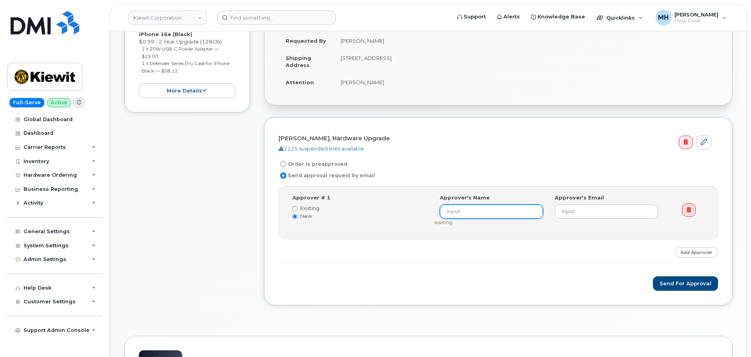
click at [464, 209] on input at bounding box center [491, 212] width 103 height 14
paste input "[DATE][PERSON_NAME]"
type input "[DATE][PERSON_NAME]"
click at [613, 210] on input "email" at bounding box center [606, 212] width 103 height 14
paste input "[PERSON_NAME][EMAIL_ADDRESS][PERSON_NAME][PERSON_NAME][DOMAIN_NAME]>"
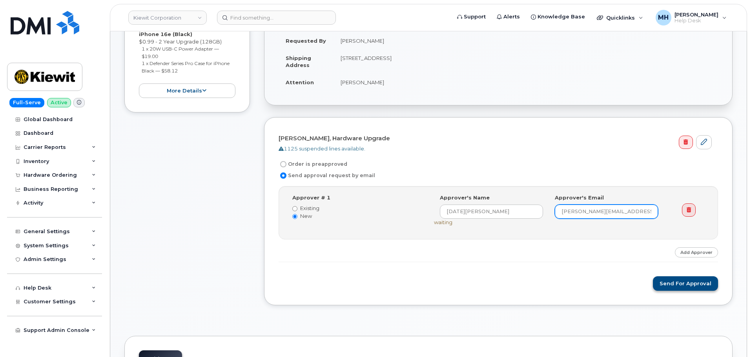
type input "[PERSON_NAME][EMAIL_ADDRESS][PERSON_NAME][PERSON_NAME][DOMAIN_NAME]"
click at [687, 282] on button "Send for Approval" at bounding box center [685, 284] width 65 height 15
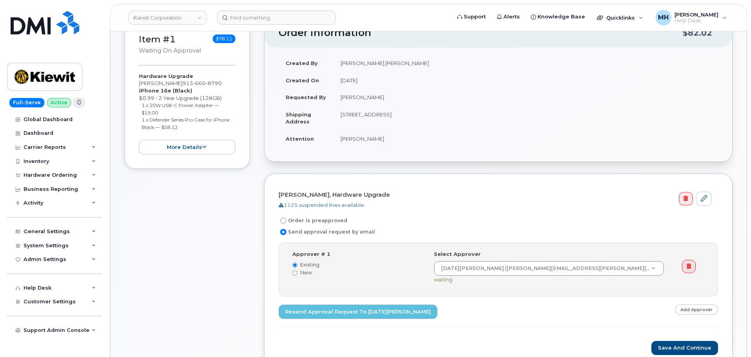
scroll to position [74, 0]
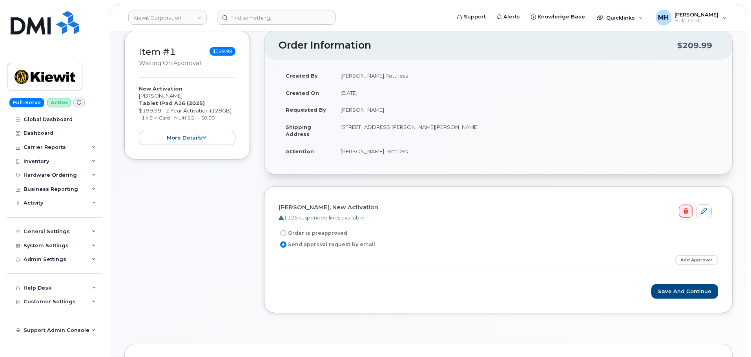
scroll to position [157, 0]
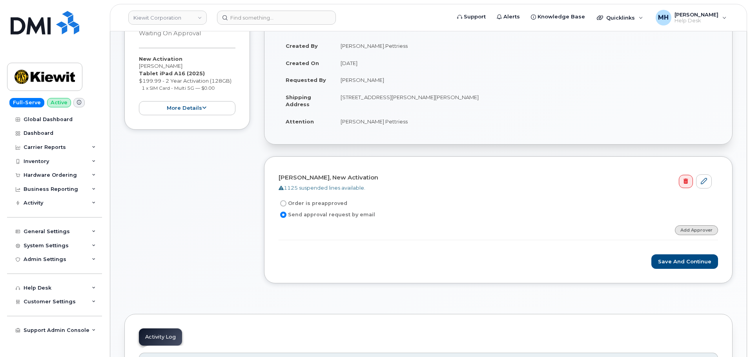
click at [690, 231] on link "Add Approver" at bounding box center [696, 231] width 43 height 10
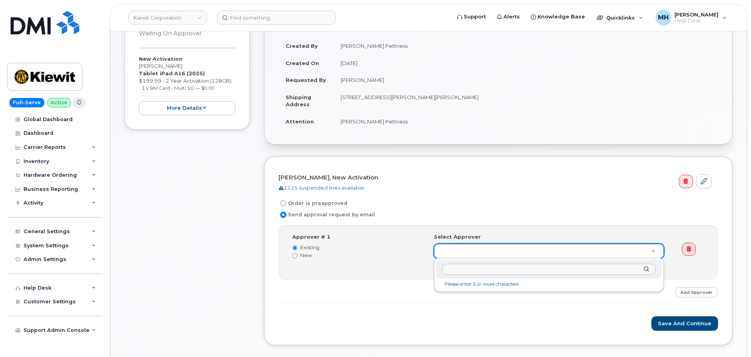
type input "[PERSON_NAME] Pettriess"
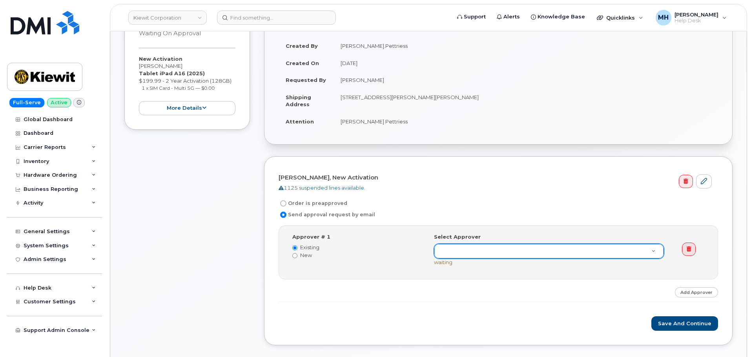
drag, startPoint x: 301, startPoint y: 252, endPoint x: 306, endPoint y: 252, distance: 4.7
click at [302, 252] on label "New" at bounding box center [357, 255] width 130 height 7
click at [297, 253] on input "New" at bounding box center [294, 255] width 5 height 5
radio input "true"
radio input "false"
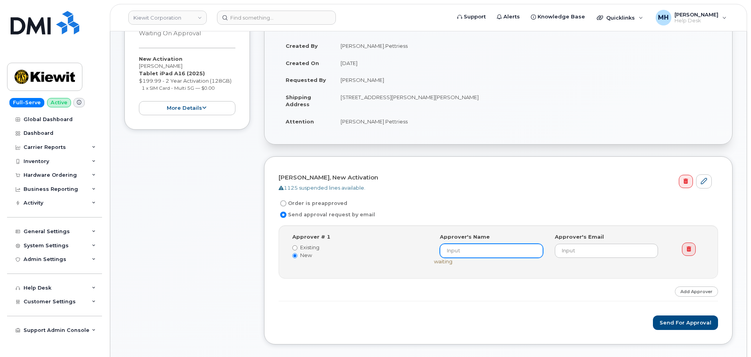
click at [451, 257] on input at bounding box center [491, 251] width 103 height 14
paste input "Parker Pettriess"
type input "Parker Pettriess"
click at [597, 259] on div "Select Approver Parker Pettriess (undefined) Approver's Name Parker Pettriess A…" at bounding box center [552, 249] width 236 height 32
click at [597, 252] on input "email" at bounding box center [606, 251] width 103 height 14
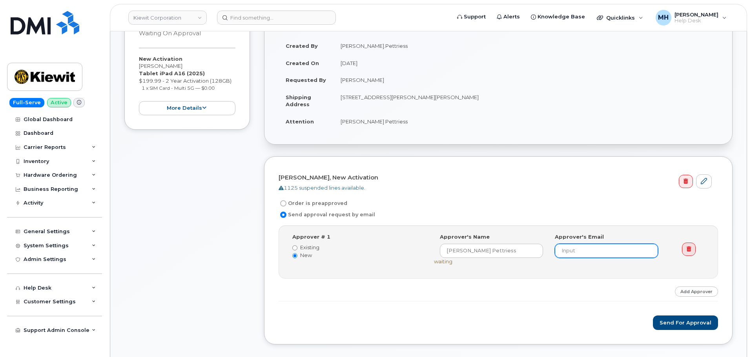
paste input "Parker.Pettriess@kiewit.com"
type input "Parker.Pettriess@kiewit.com"
click at [670, 324] on button "Send for Approval" at bounding box center [685, 323] width 65 height 15
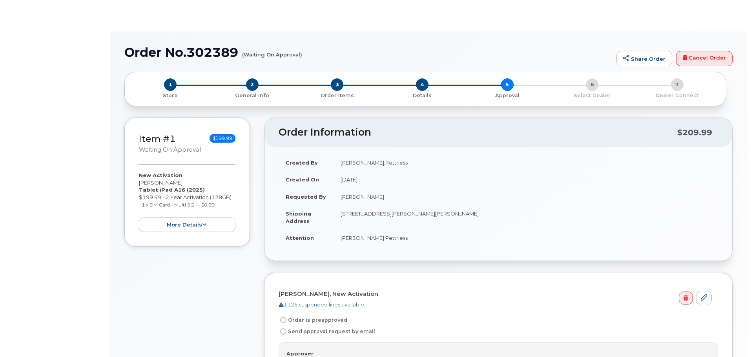
radio input "true"
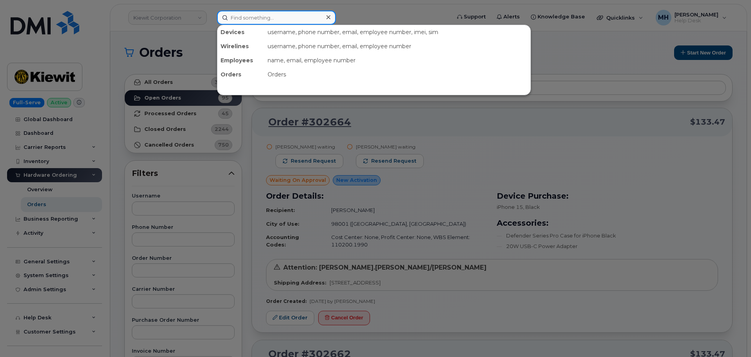
click at [282, 20] on input at bounding box center [276, 18] width 119 height 14
paste input "302389"
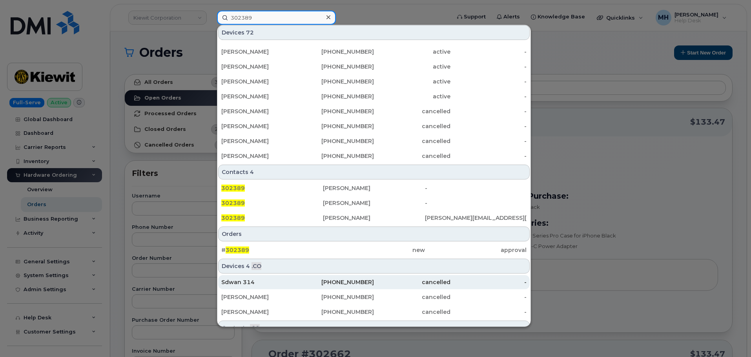
scroll to position [202, 0]
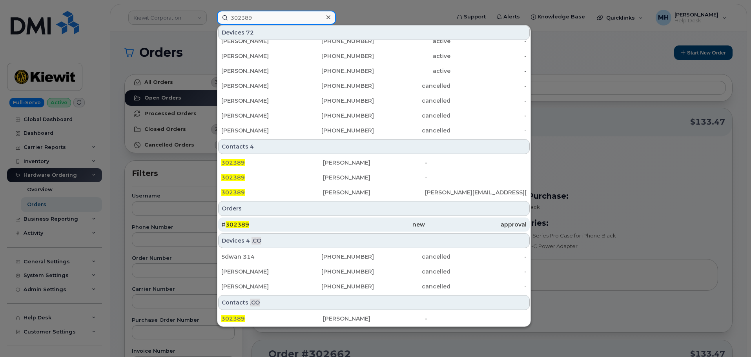
type input "302389"
click at [293, 220] on div "# 302389" at bounding box center [272, 225] width 102 height 14
